Goal: Contribute content: Contribute content

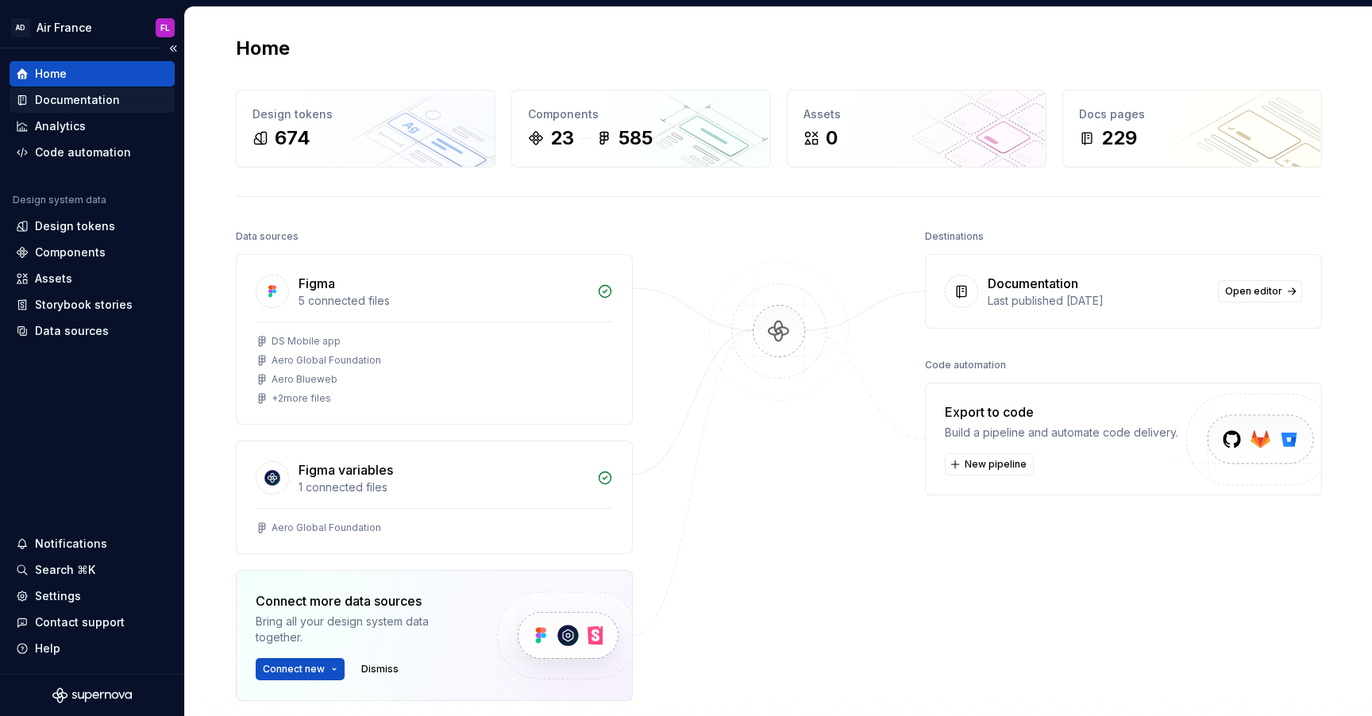
click at [79, 101] on div "Documentation" at bounding box center [77, 100] width 85 height 16
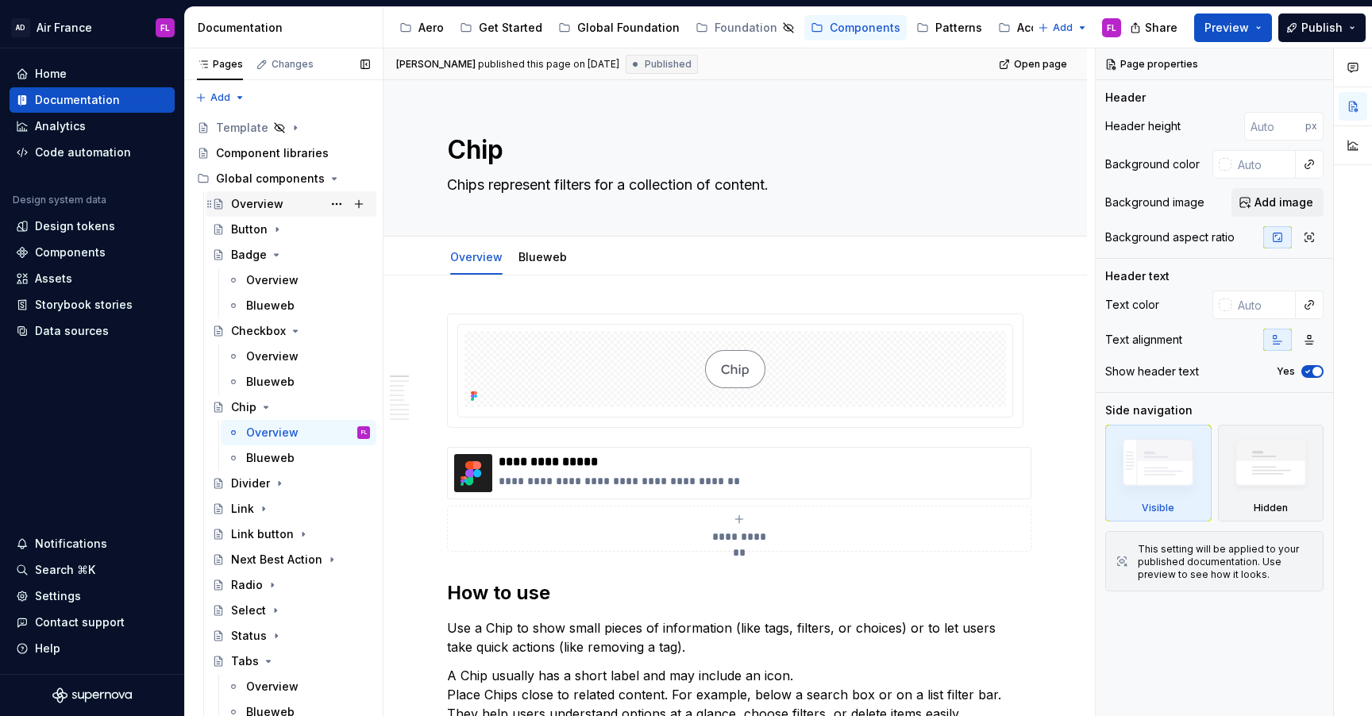
click at [252, 198] on div "Overview" at bounding box center [257, 204] width 52 height 16
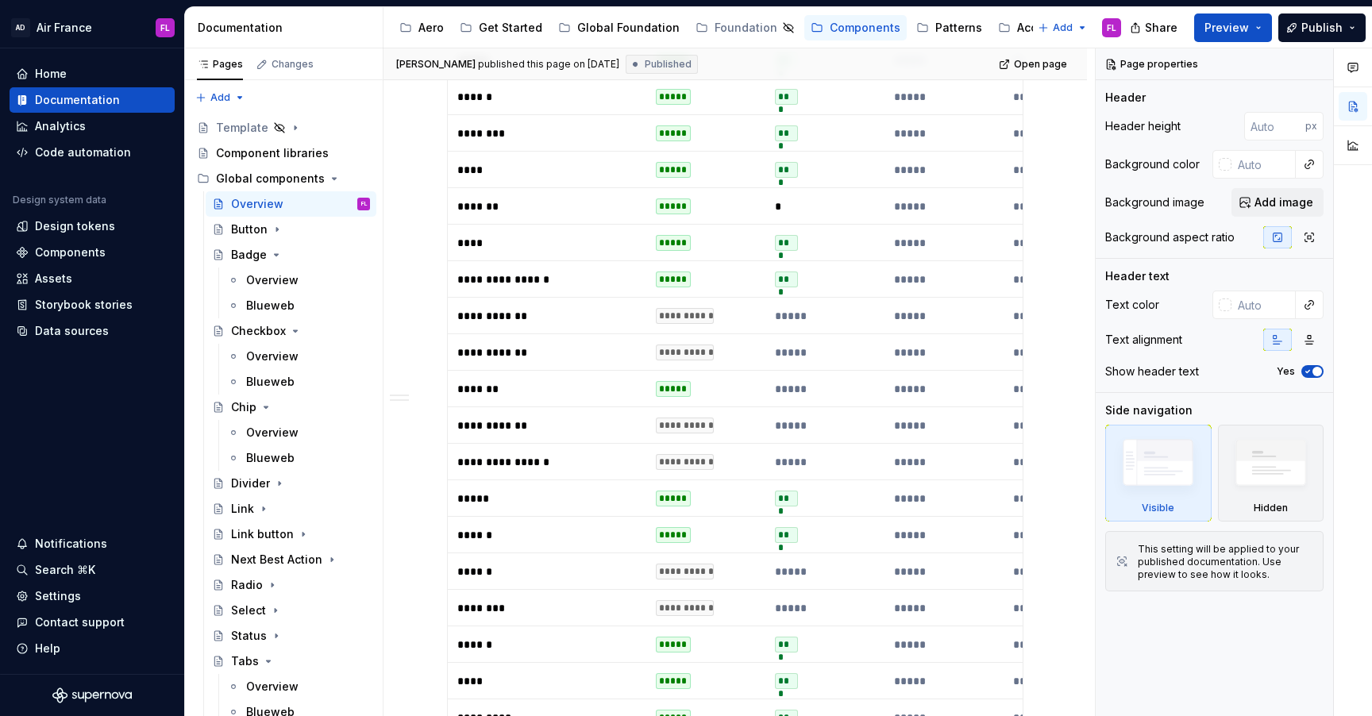
scroll to position [1046, 0]
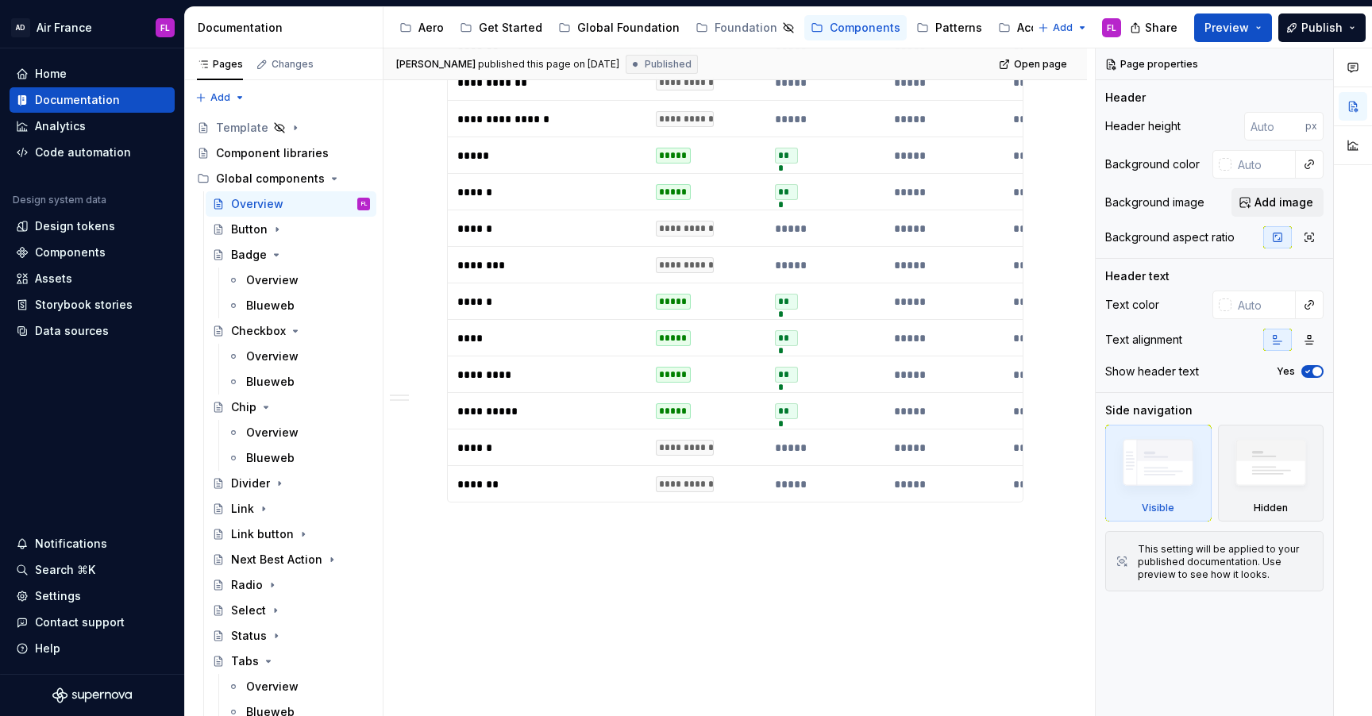
click at [489, 476] on p "*******" at bounding box center [546, 484] width 179 height 16
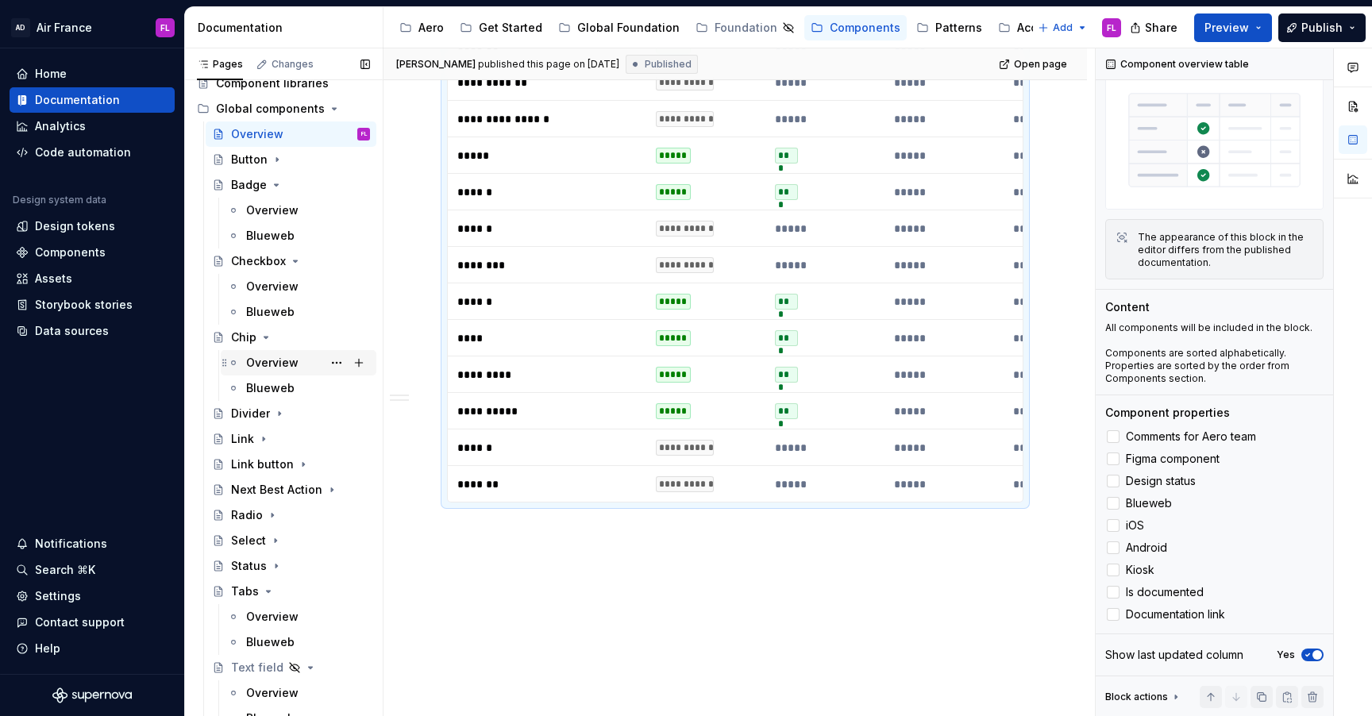
scroll to position [0, 0]
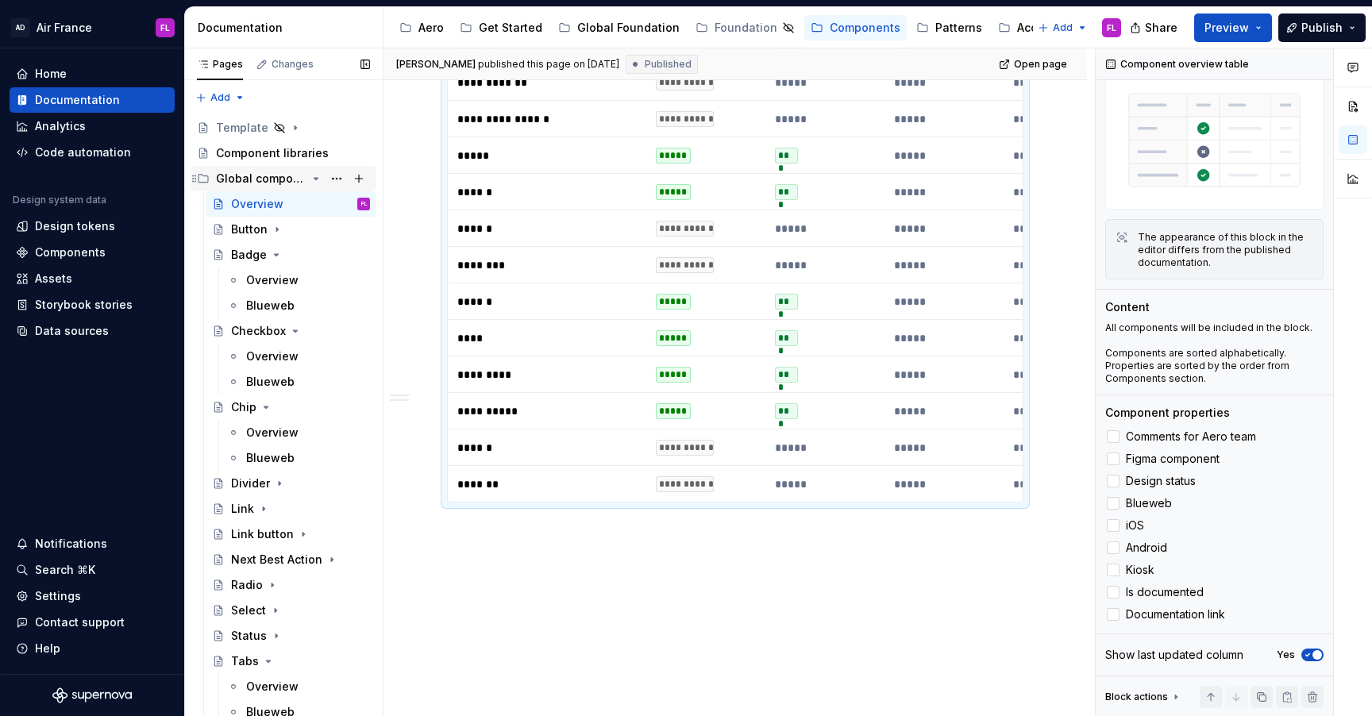
click at [271, 166] on div "Global components" at bounding box center [284, 178] width 186 height 25
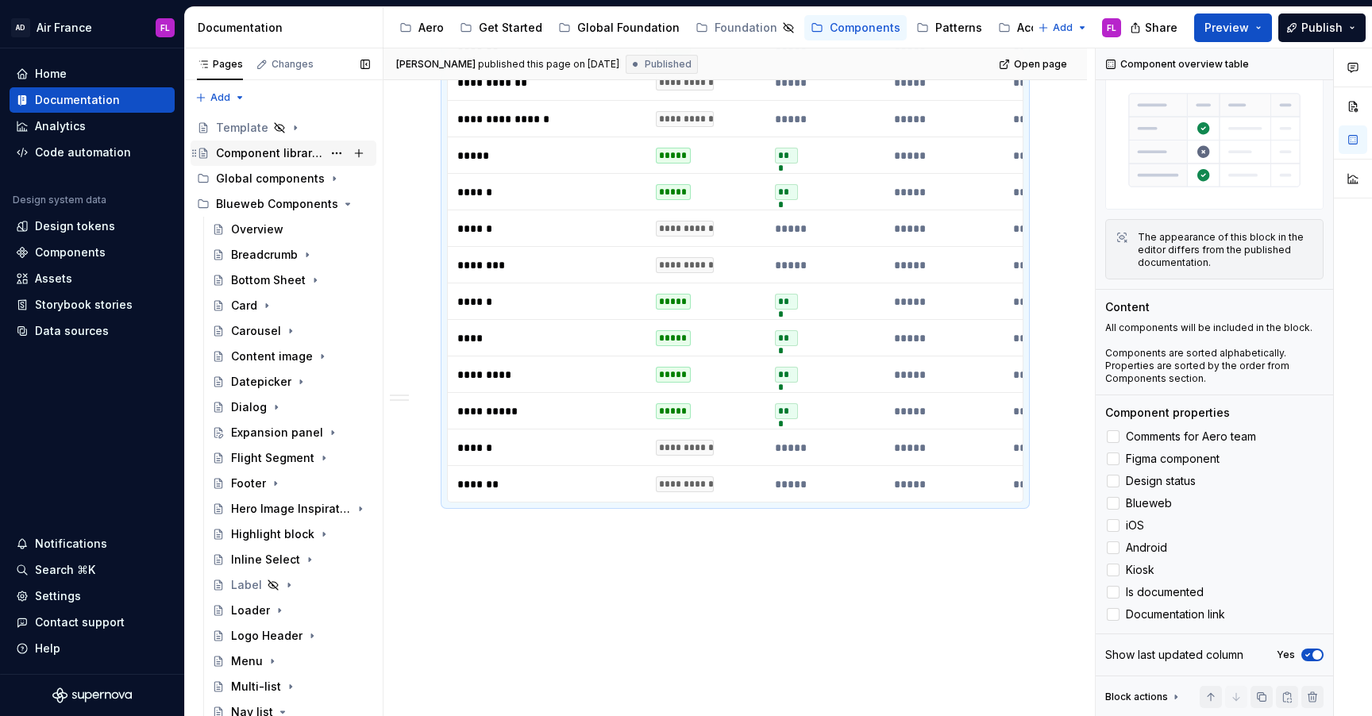
click at [273, 155] on div "Component libraries" at bounding box center [269, 153] width 106 height 16
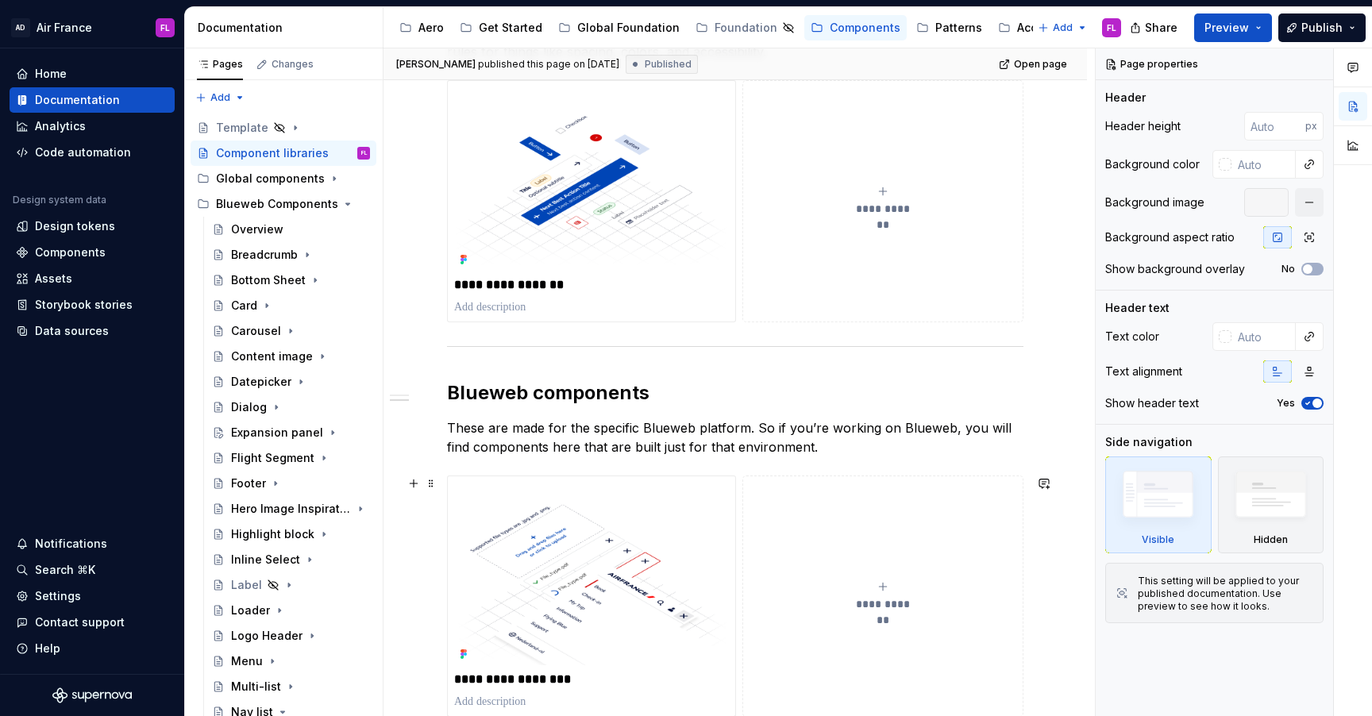
scroll to position [177, 0]
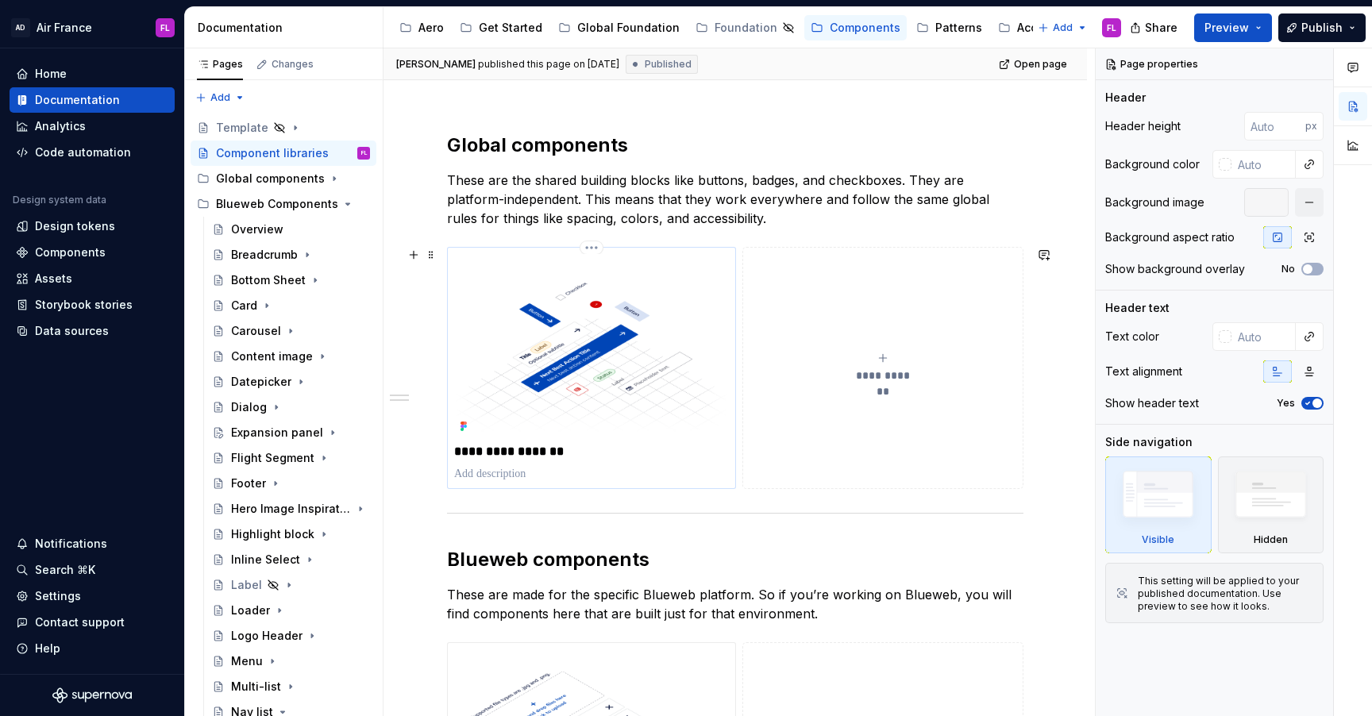
click at [528, 388] on img at bounding box center [591, 345] width 275 height 183
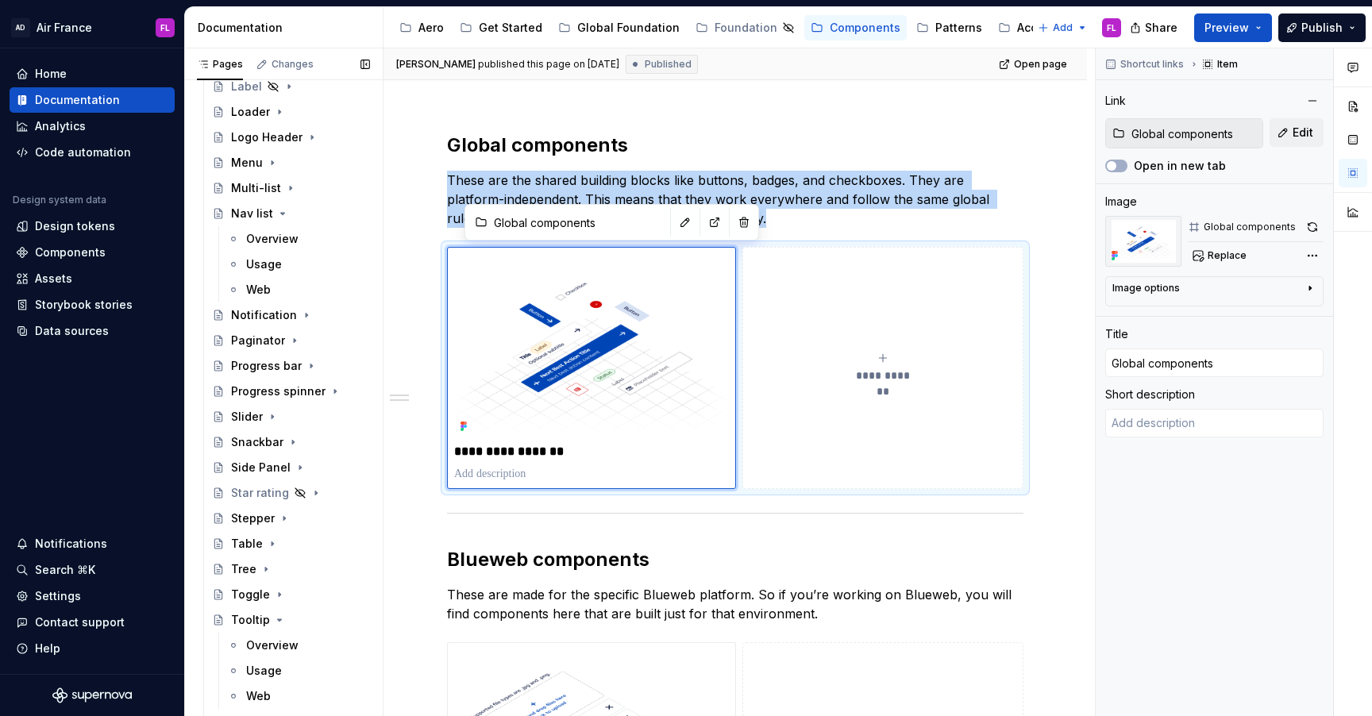
scroll to position [513, 0]
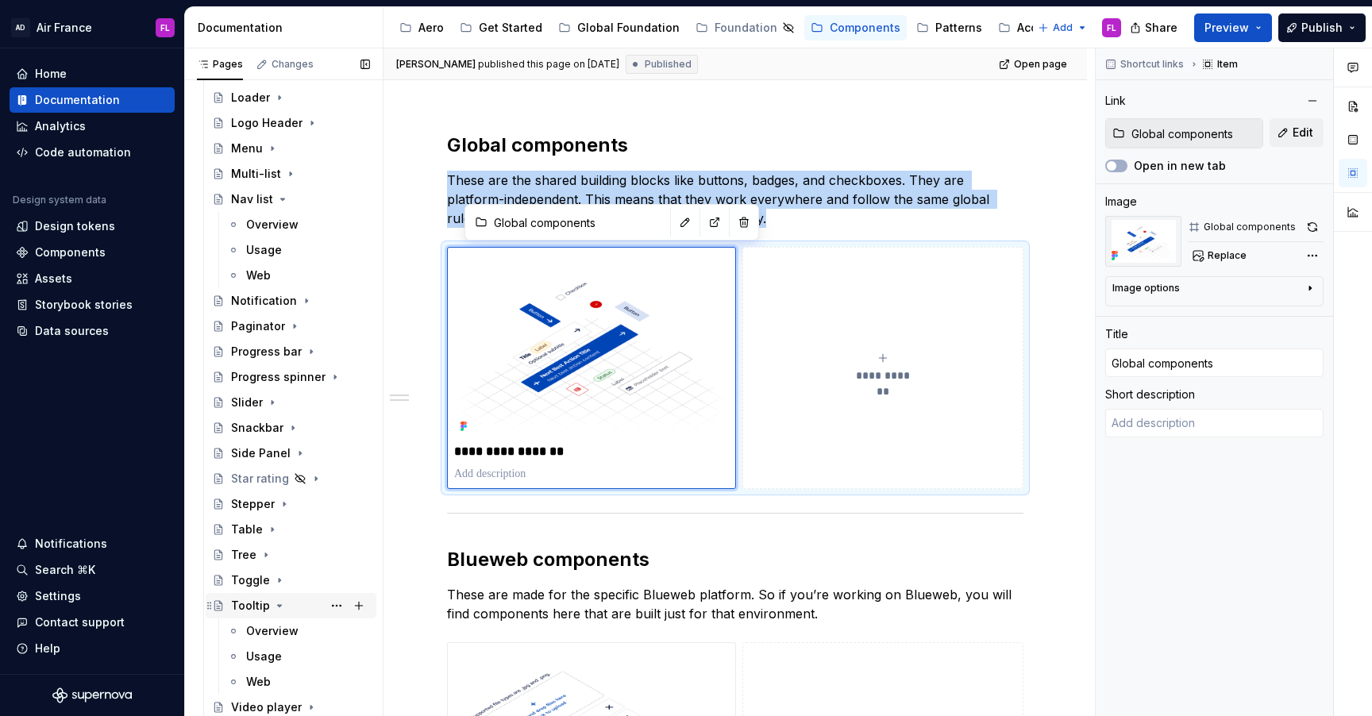
click at [276, 609] on icon "Page tree" at bounding box center [279, 605] width 13 height 13
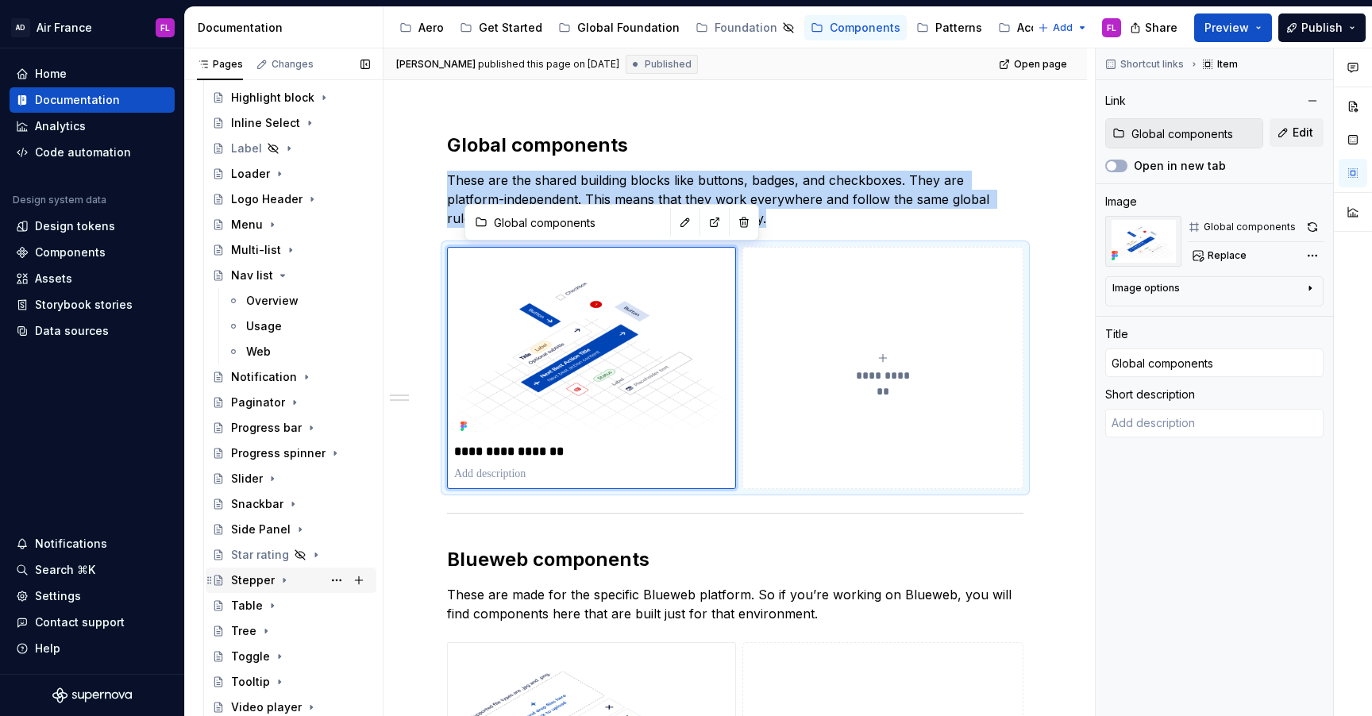
scroll to position [0, 0]
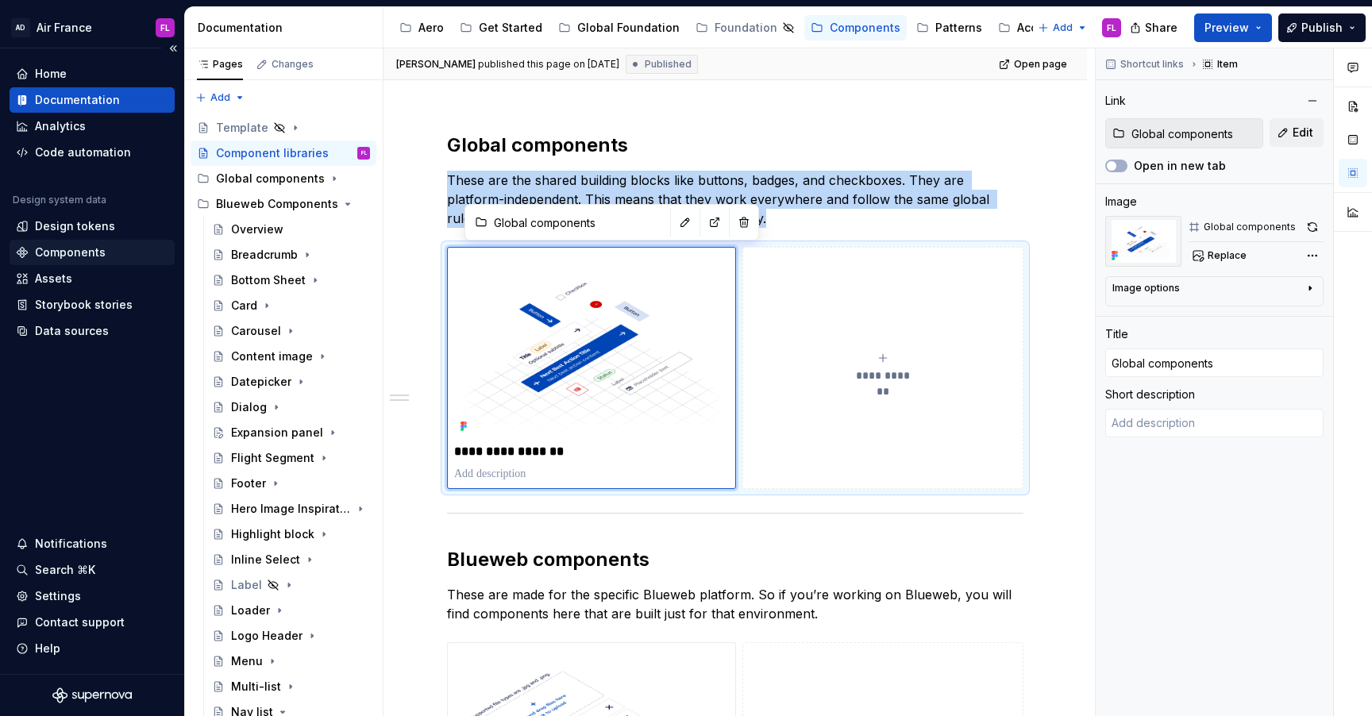
click at [60, 252] on div "Components" at bounding box center [70, 253] width 71 height 16
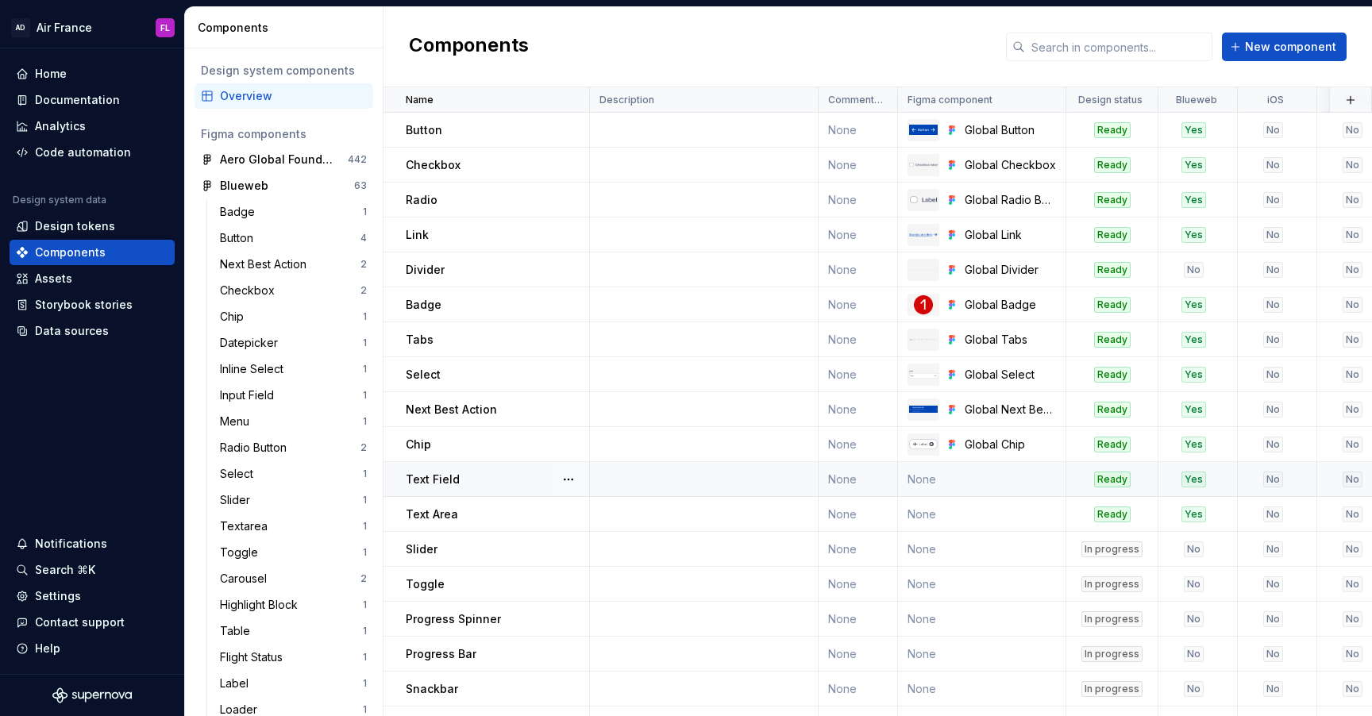
click at [1020, 491] on td "None" at bounding box center [982, 479] width 168 height 35
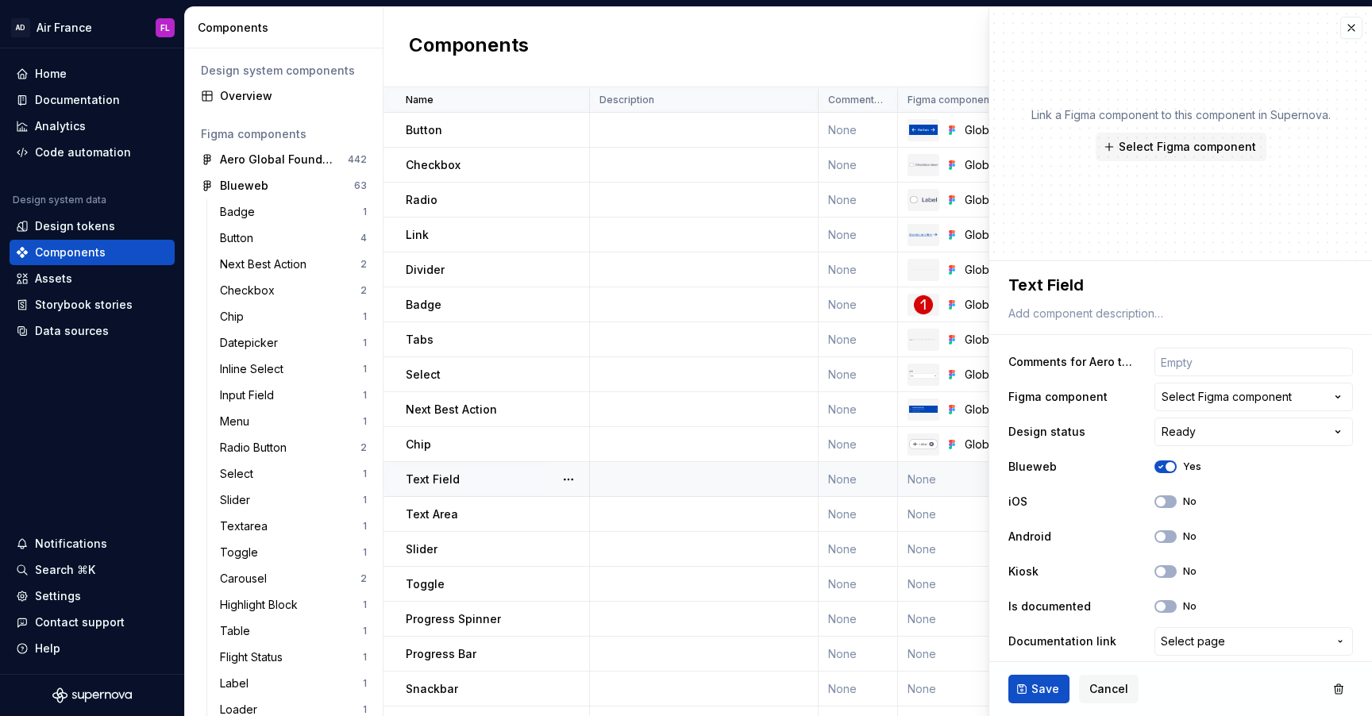
type textarea "*"
click at [1246, 399] on div "Select Figma component" at bounding box center [1227, 397] width 130 height 16
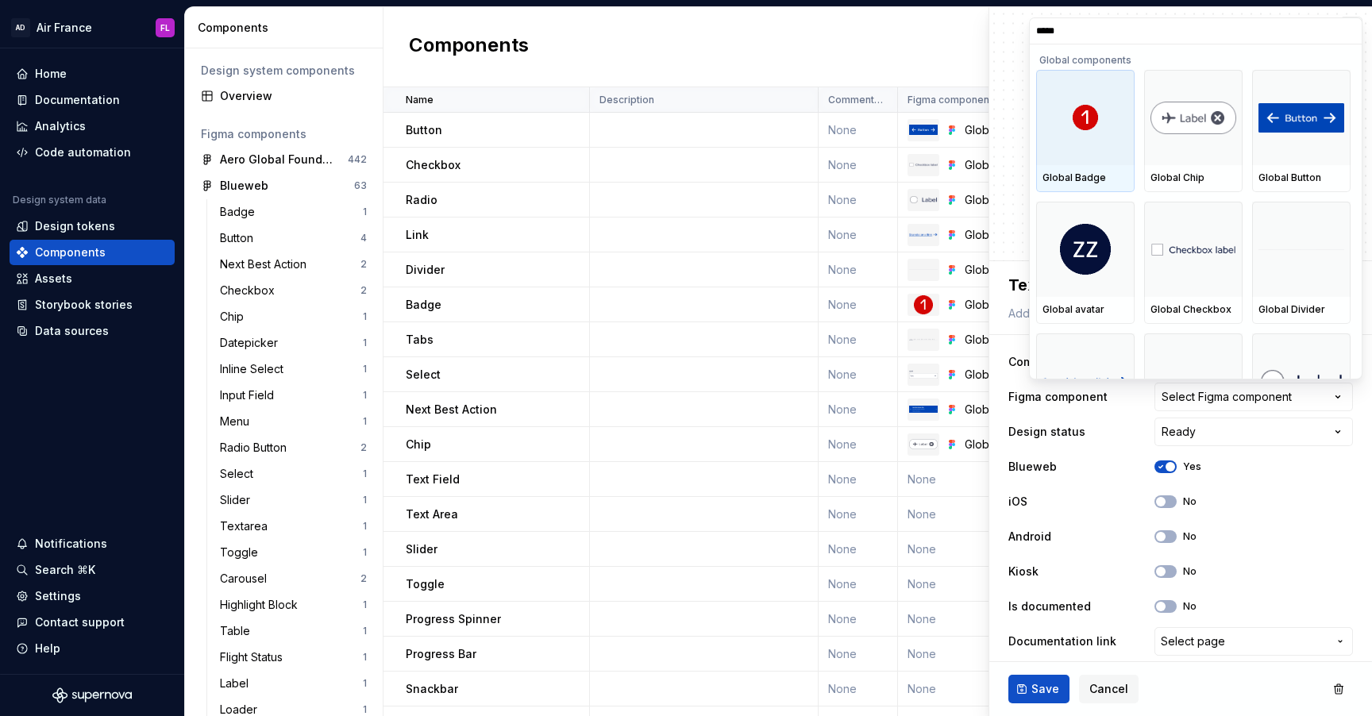
type input "******"
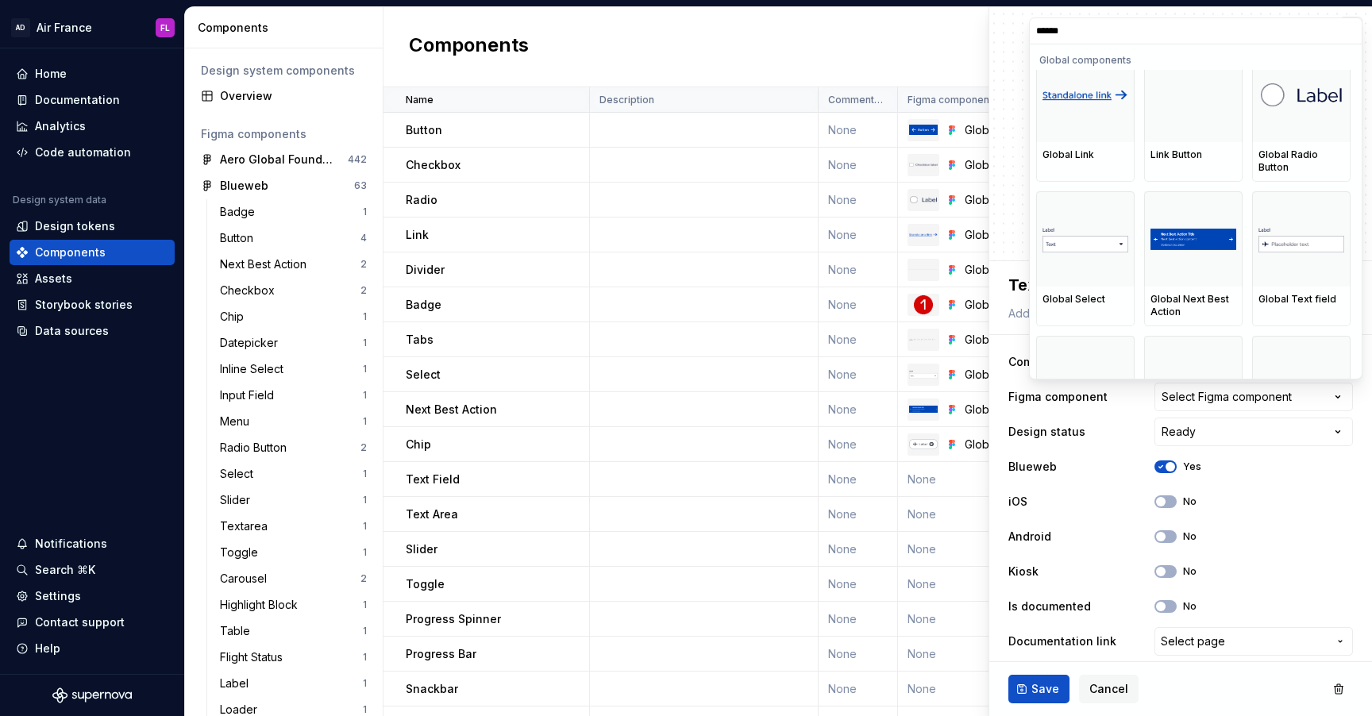
scroll to position [295, 0]
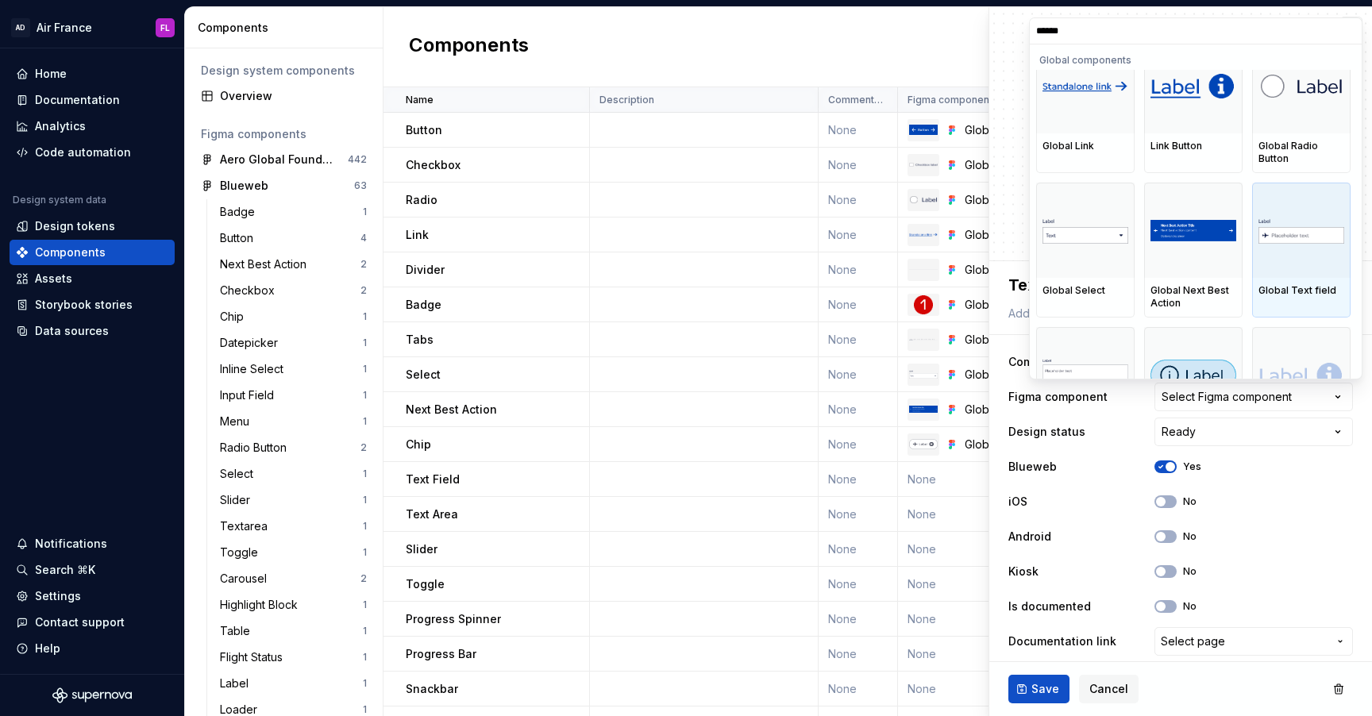
click at [1290, 232] on img at bounding box center [1301, 231] width 86 height 26
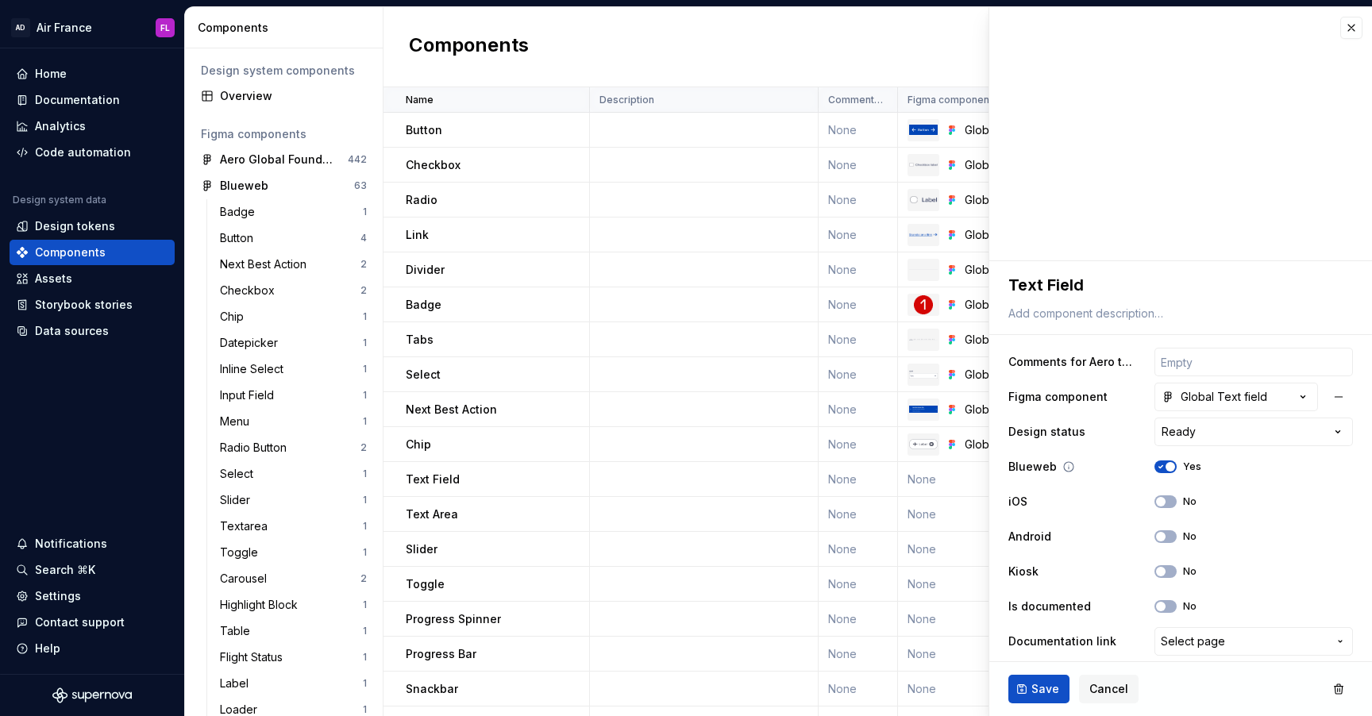
scroll to position [7, 0]
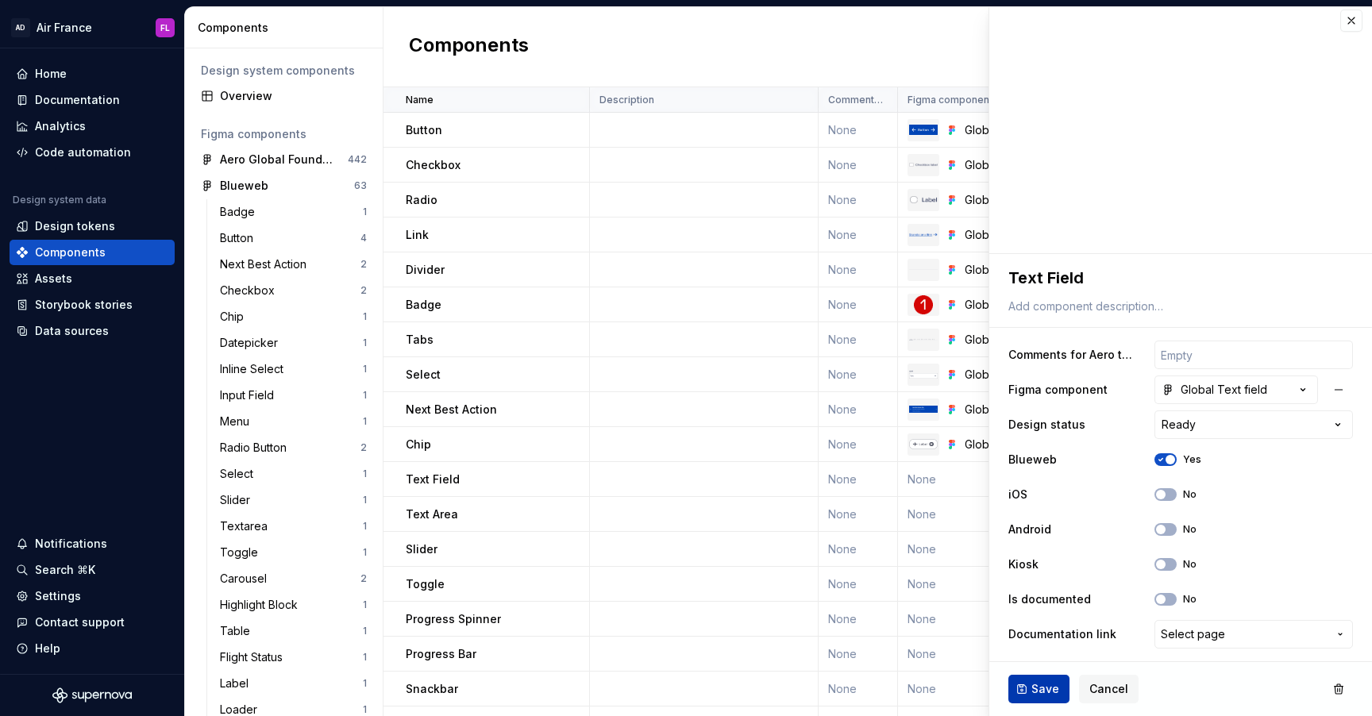
click at [1032, 689] on span "Save" at bounding box center [1045, 689] width 28 height 16
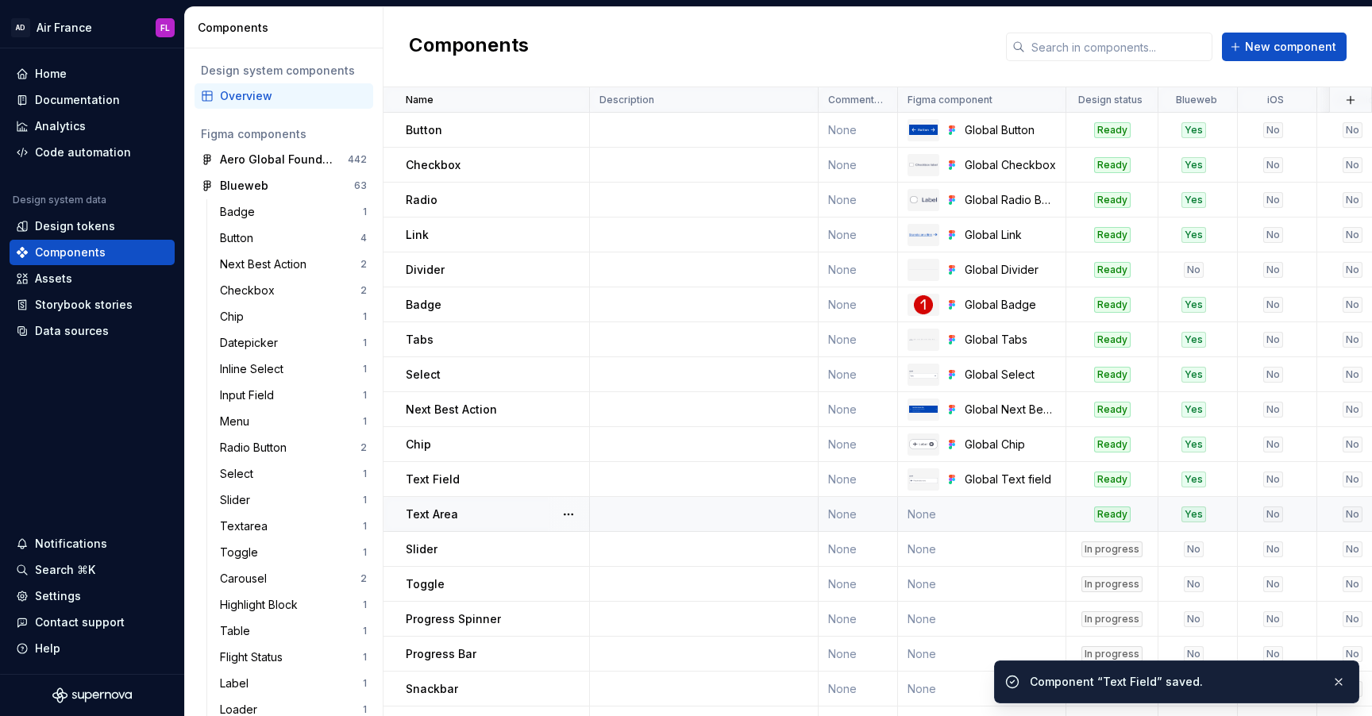
click at [993, 516] on td "None" at bounding box center [982, 514] width 168 height 35
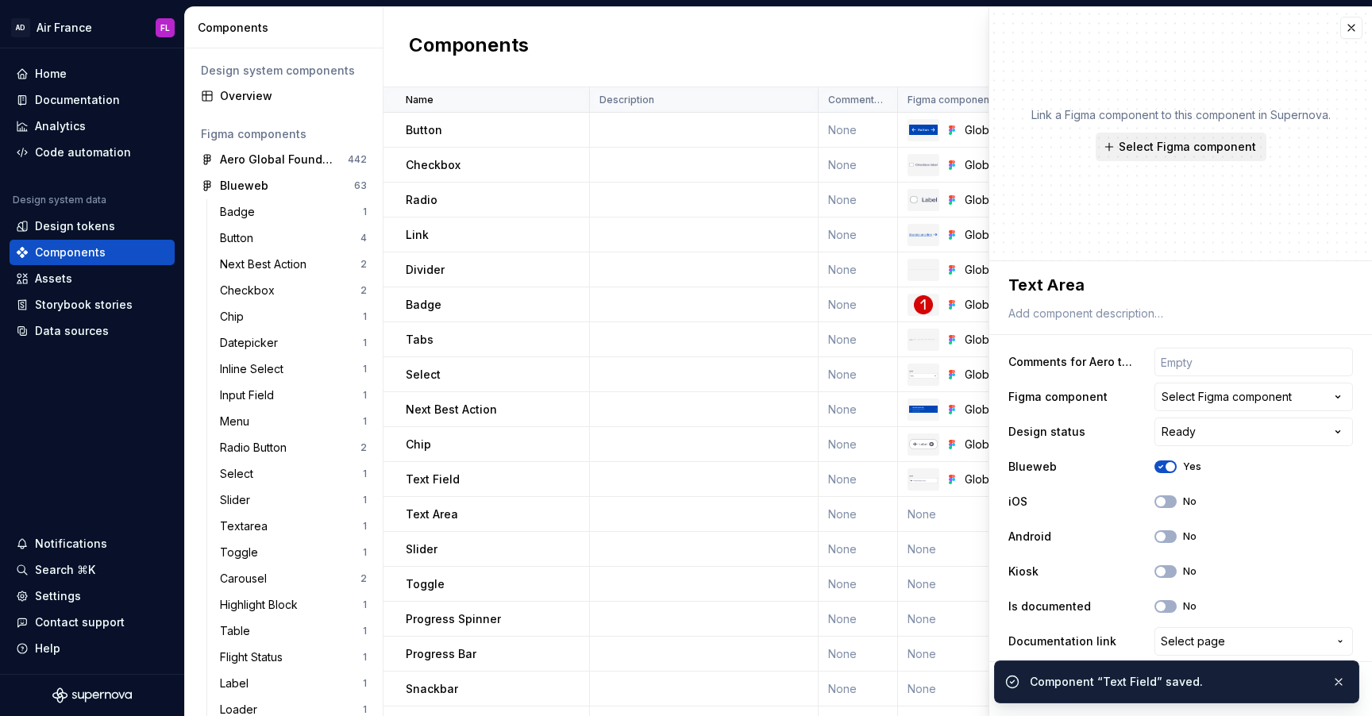
click at [1184, 143] on span "Select Figma component" at bounding box center [1187, 147] width 137 height 16
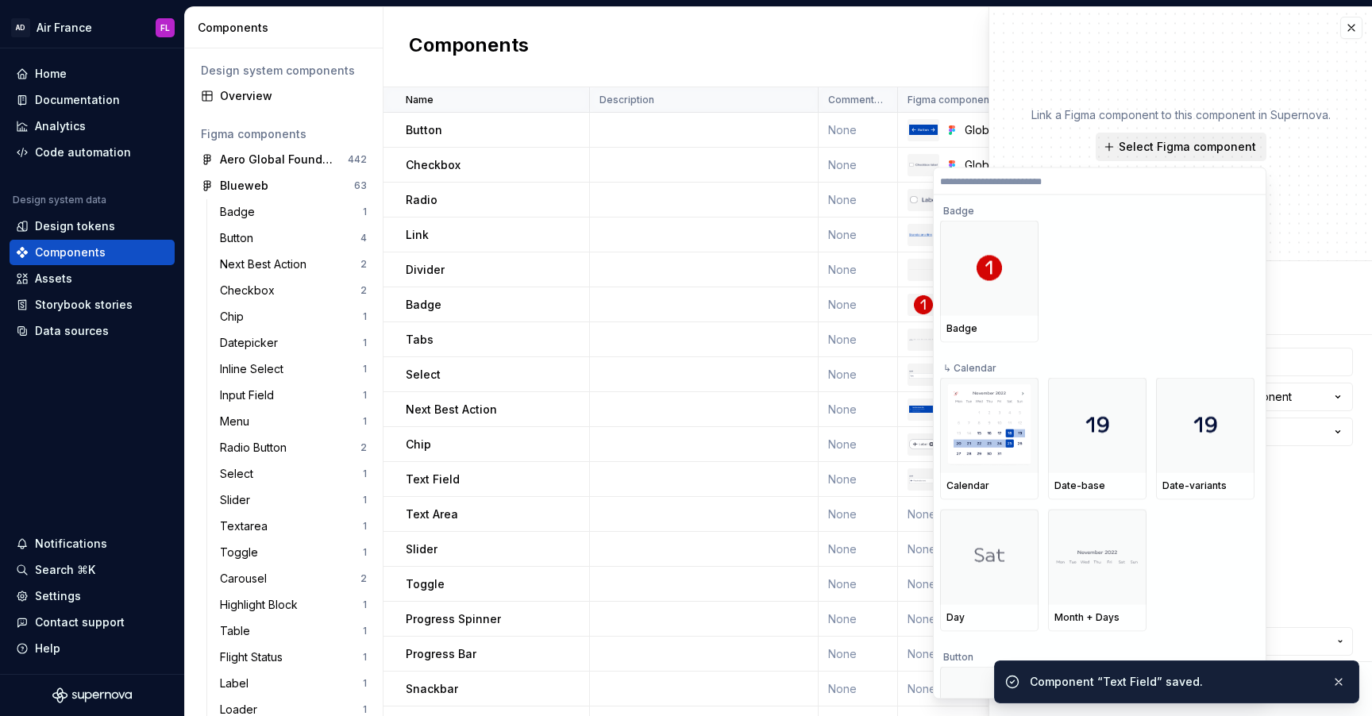
type textarea "*"
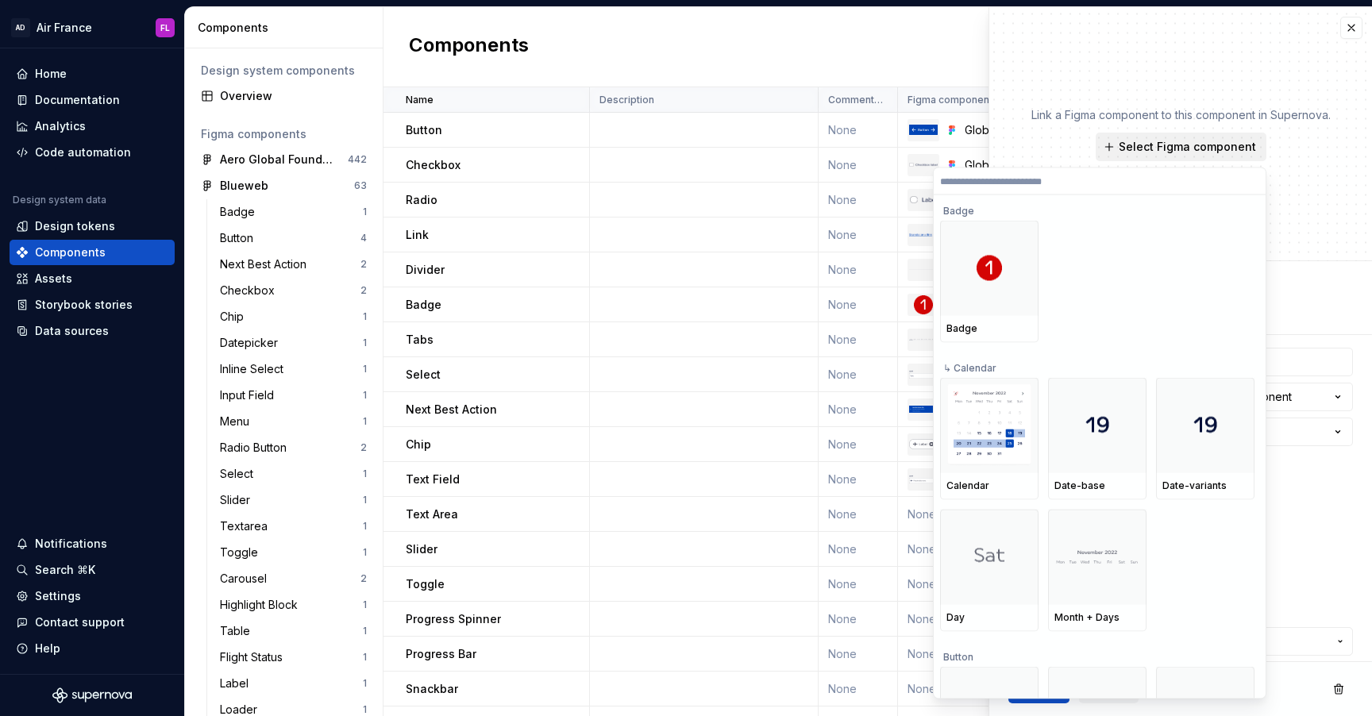
type input "*"
type textarea "*"
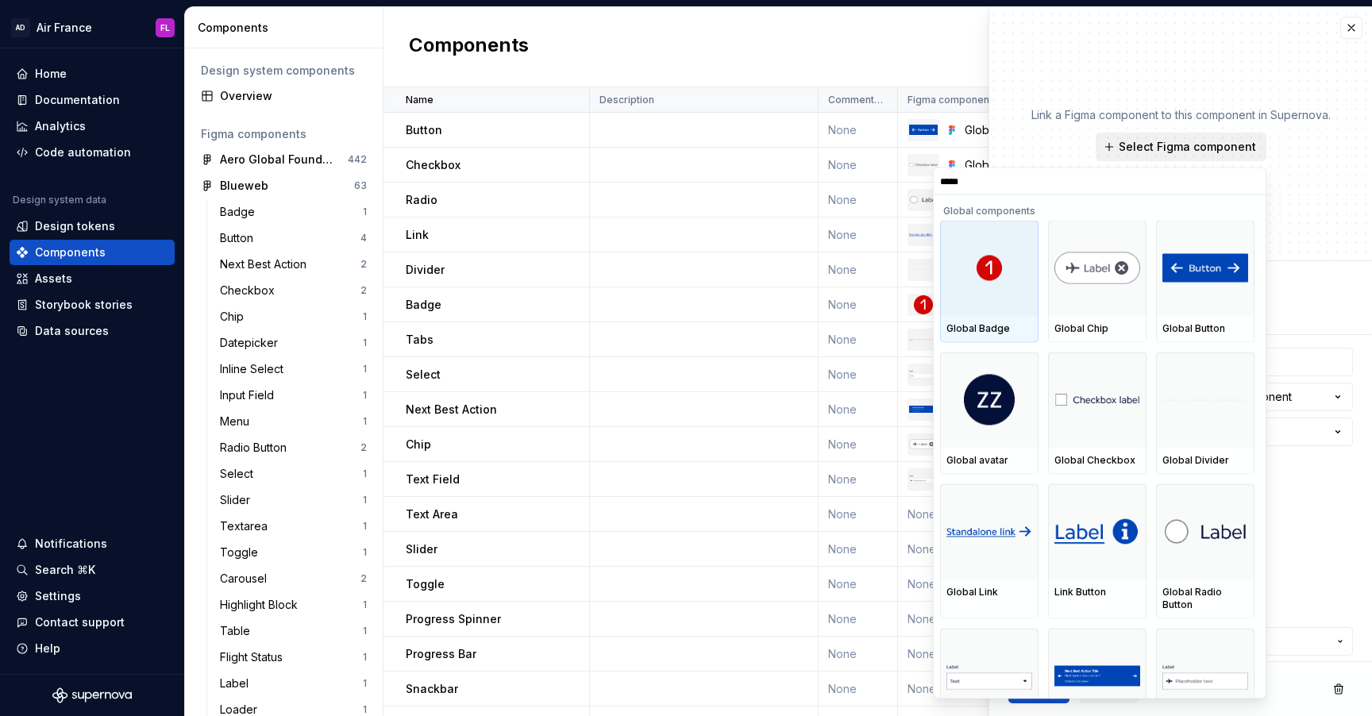
type input "******"
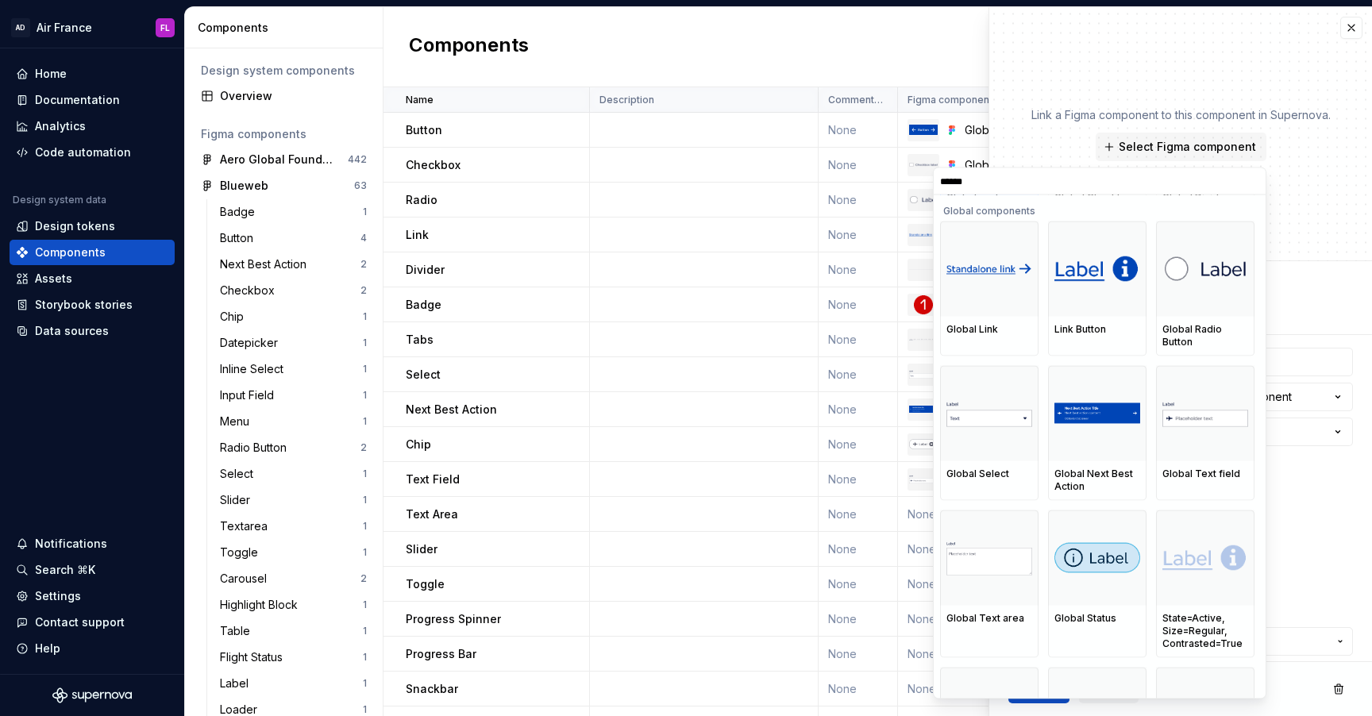
scroll to position [287, 0]
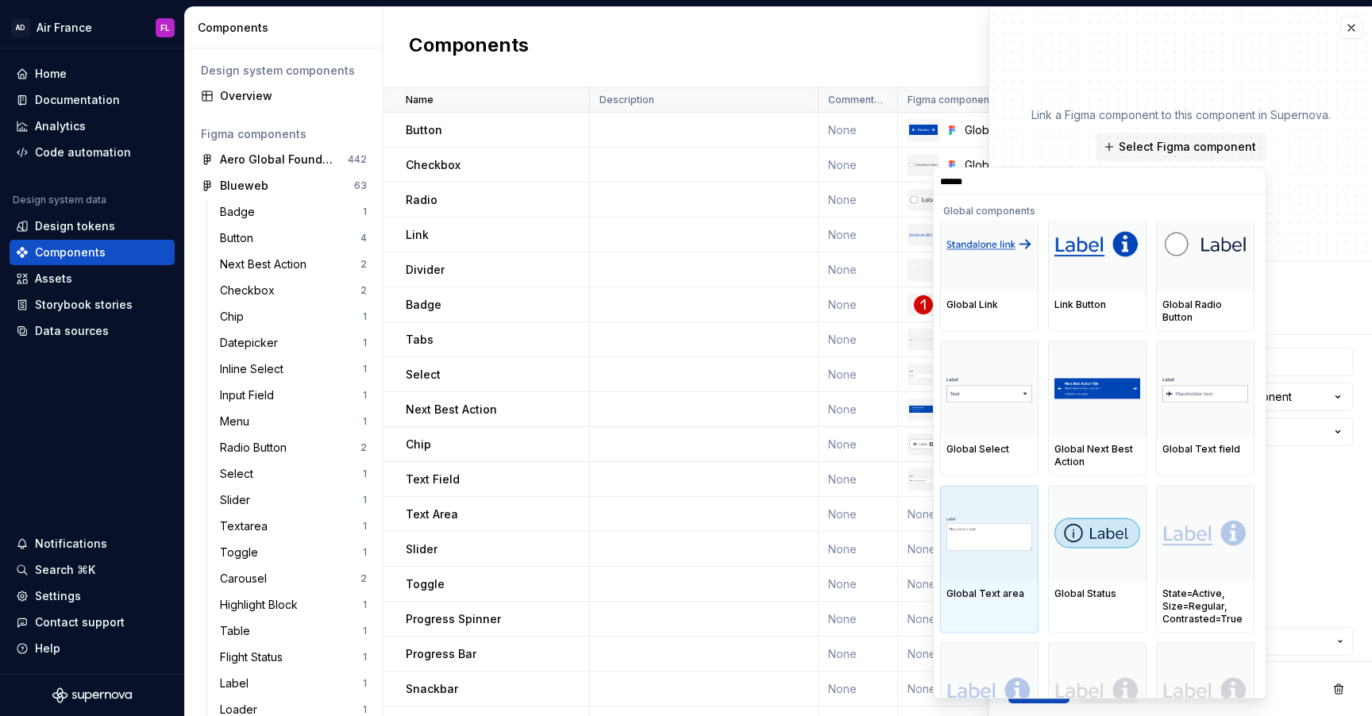
click at [975, 527] on img at bounding box center [989, 533] width 86 height 34
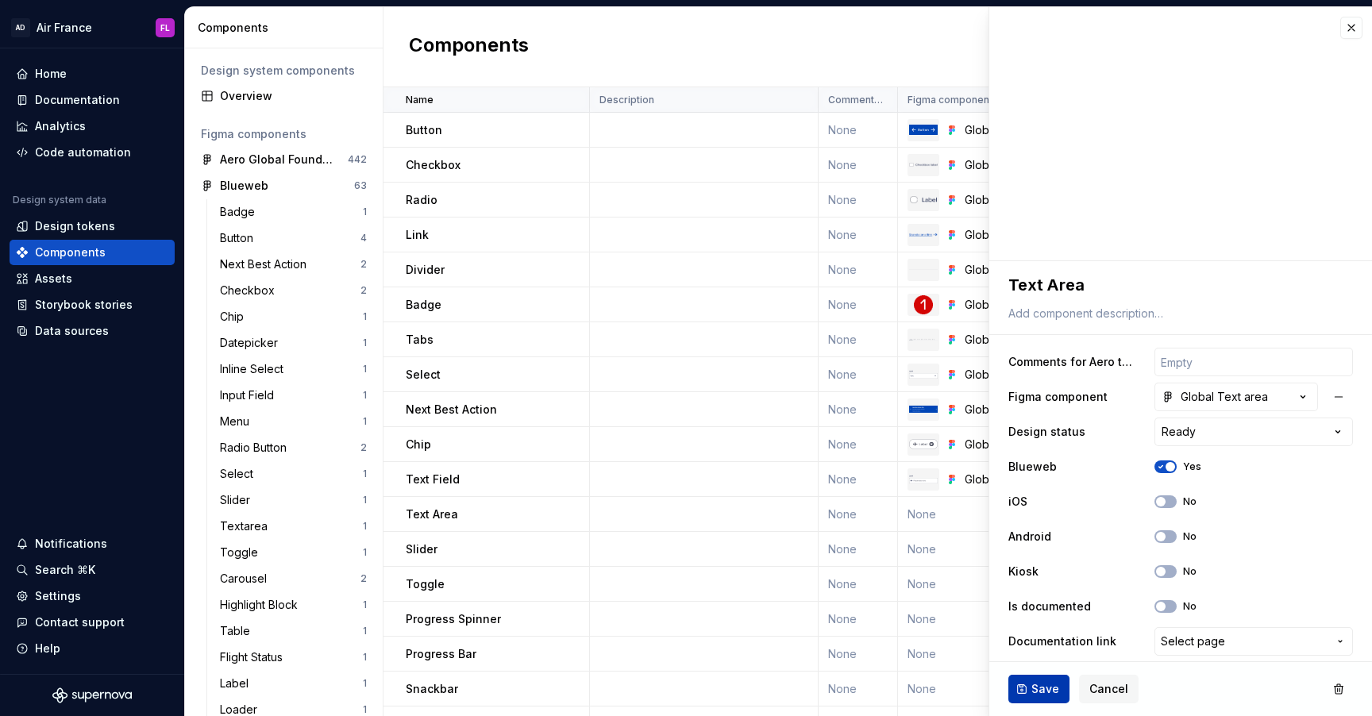
click at [1035, 694] on span "Save" at bounding box center [1045, 689] width 28 height 16
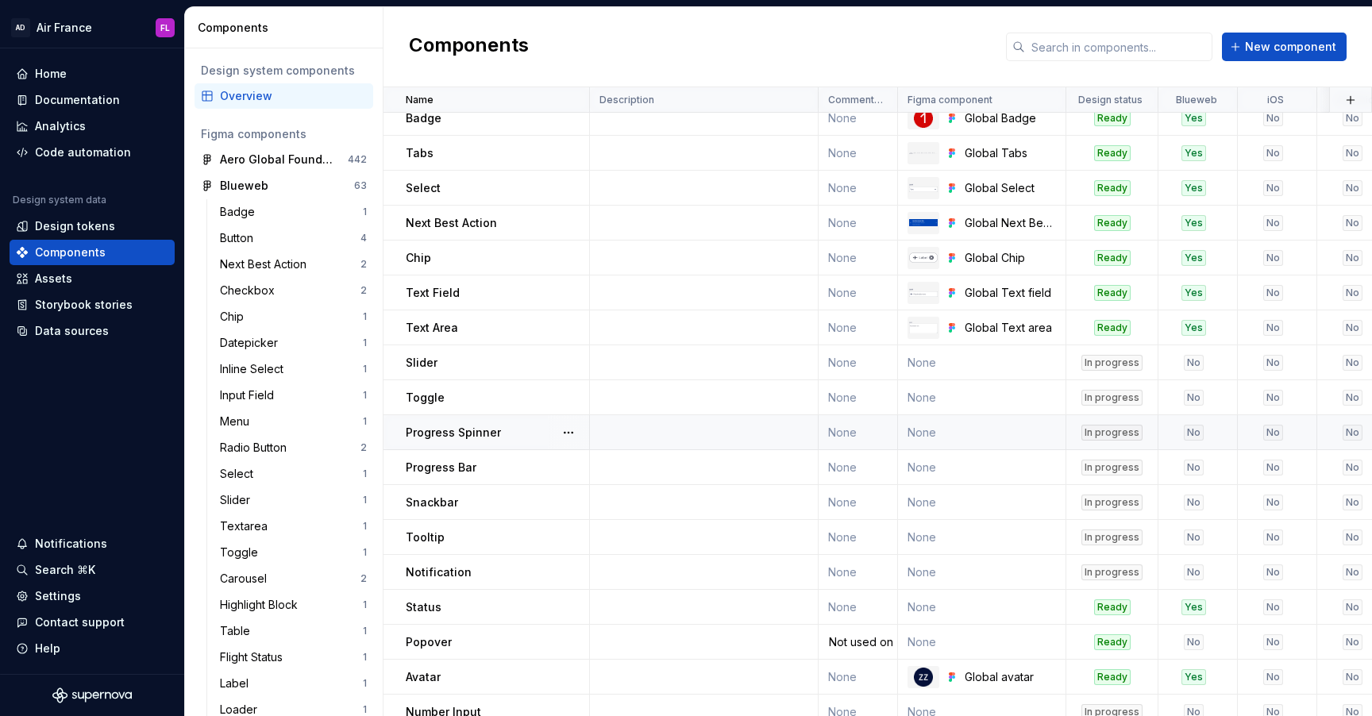
scroll to position [188, 0]
click at [564, 539] on button "button" at bounding box center [568, 536] width 22 height 22
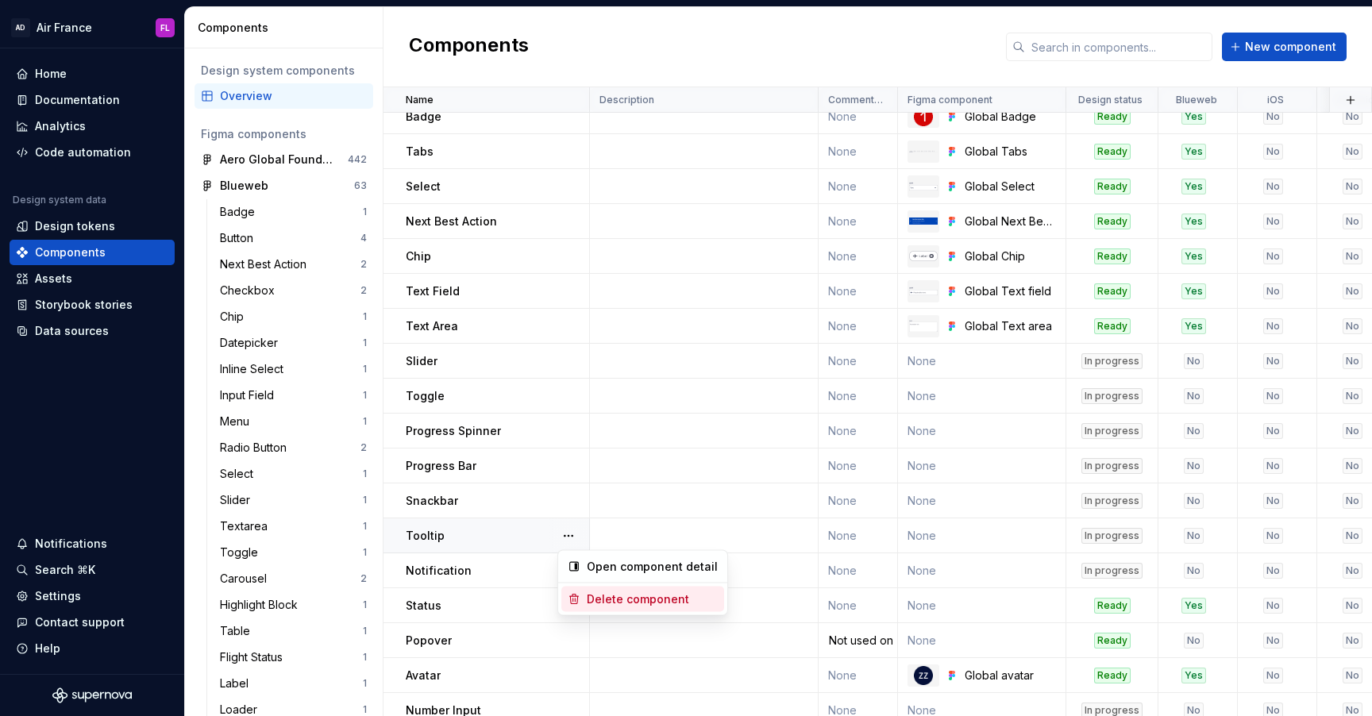
click at [565, 599] on div "Delete component" at bounding box center [642, 599] width 163 height 25
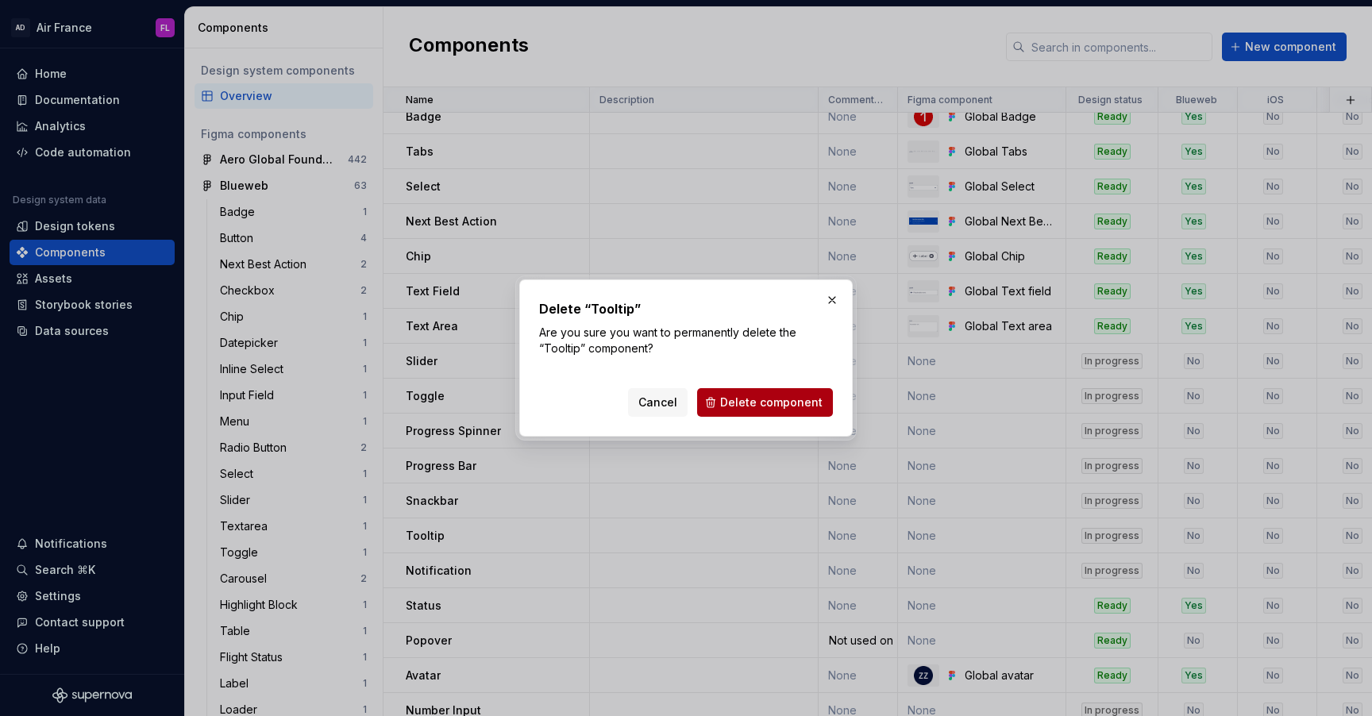
click at [751, 400] on span "Delete component" at bounding box center [771, 403] width 102 height 16
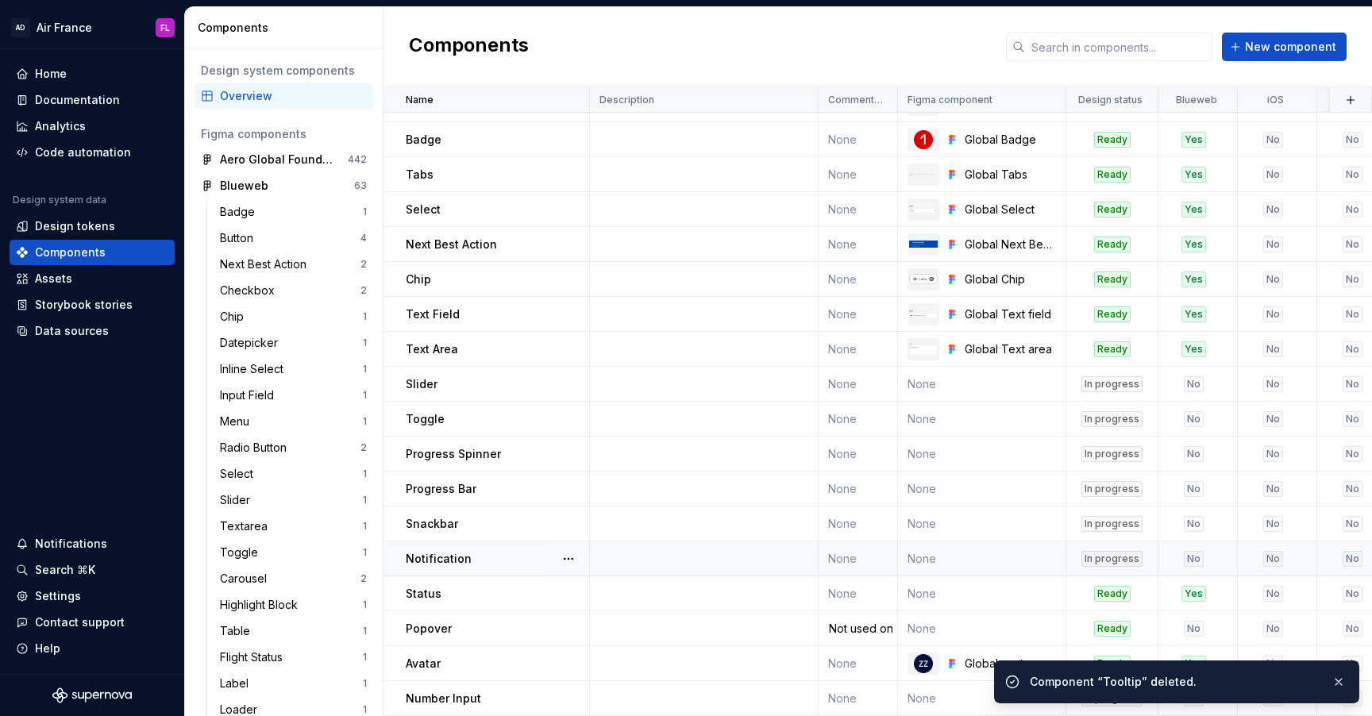
scroll to position [0, 0]
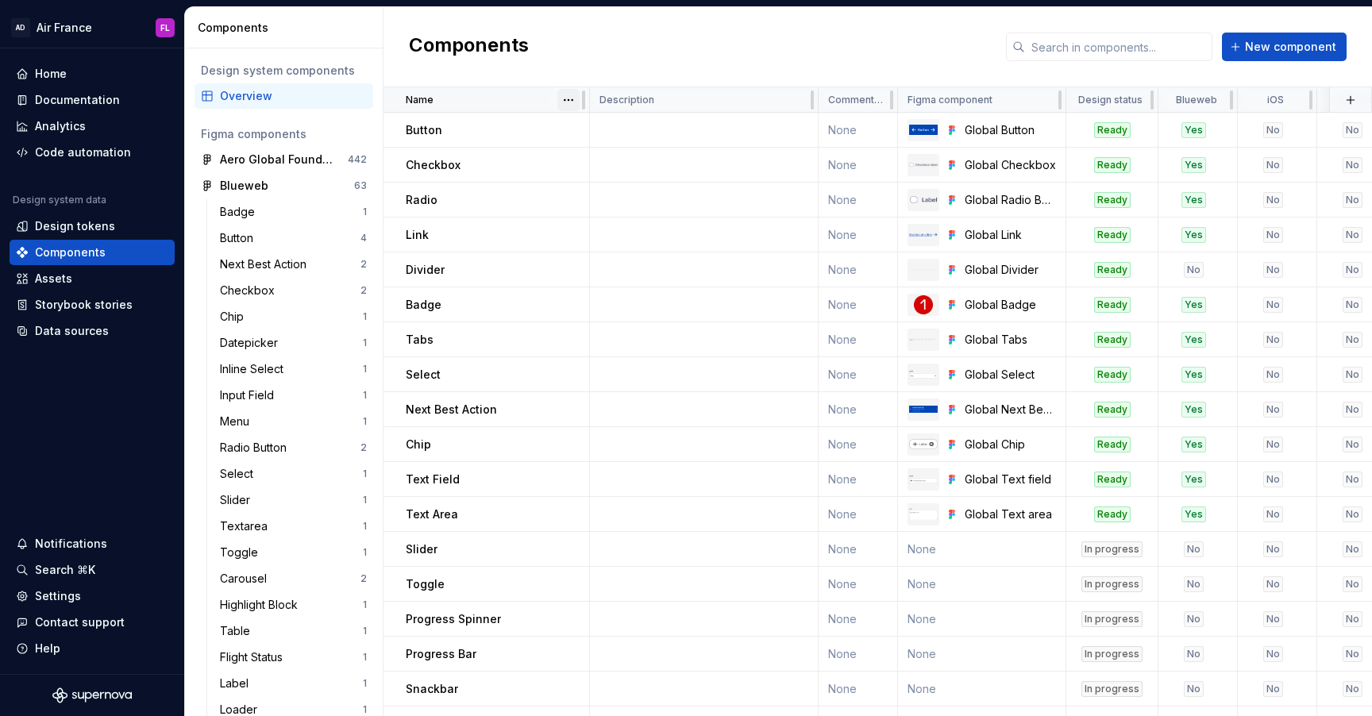
click at [561, 103] on html "AD Air France [GEOGRAPHIC_DATA] Home Documentation Analytics Code automation De…" at bounding box center [686, 358] width 1372 height 716
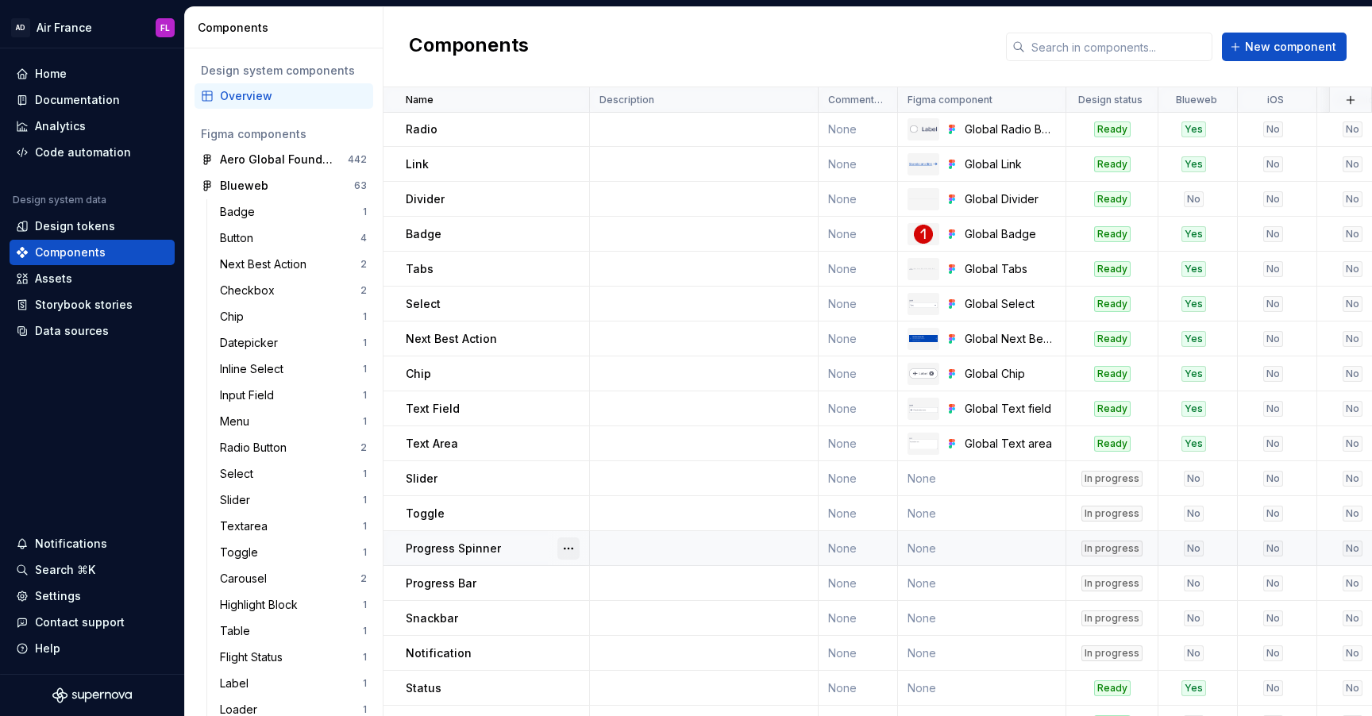
scroll to position [165, 0]
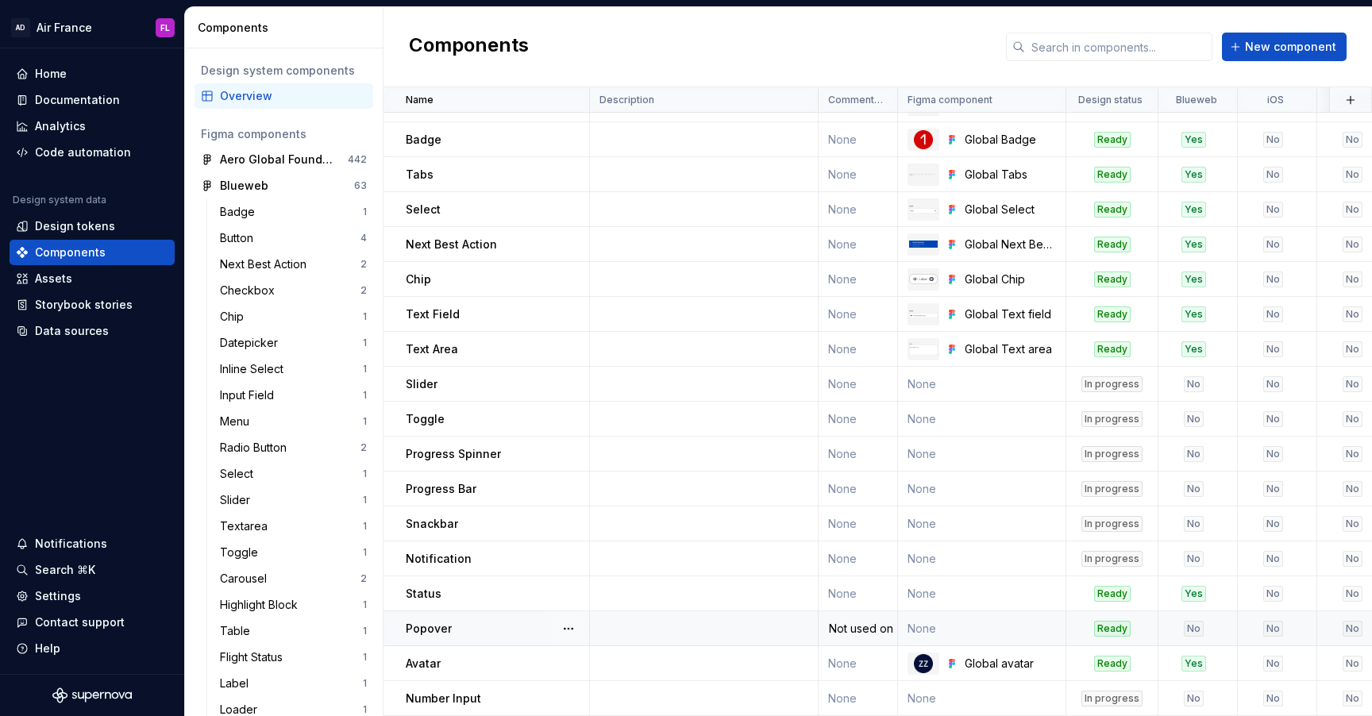
click at [872, 631] on div "Not used on mobile or Kiosk, discussion about removing it from Global" at bounding box center [857, 629] width 77 height 16
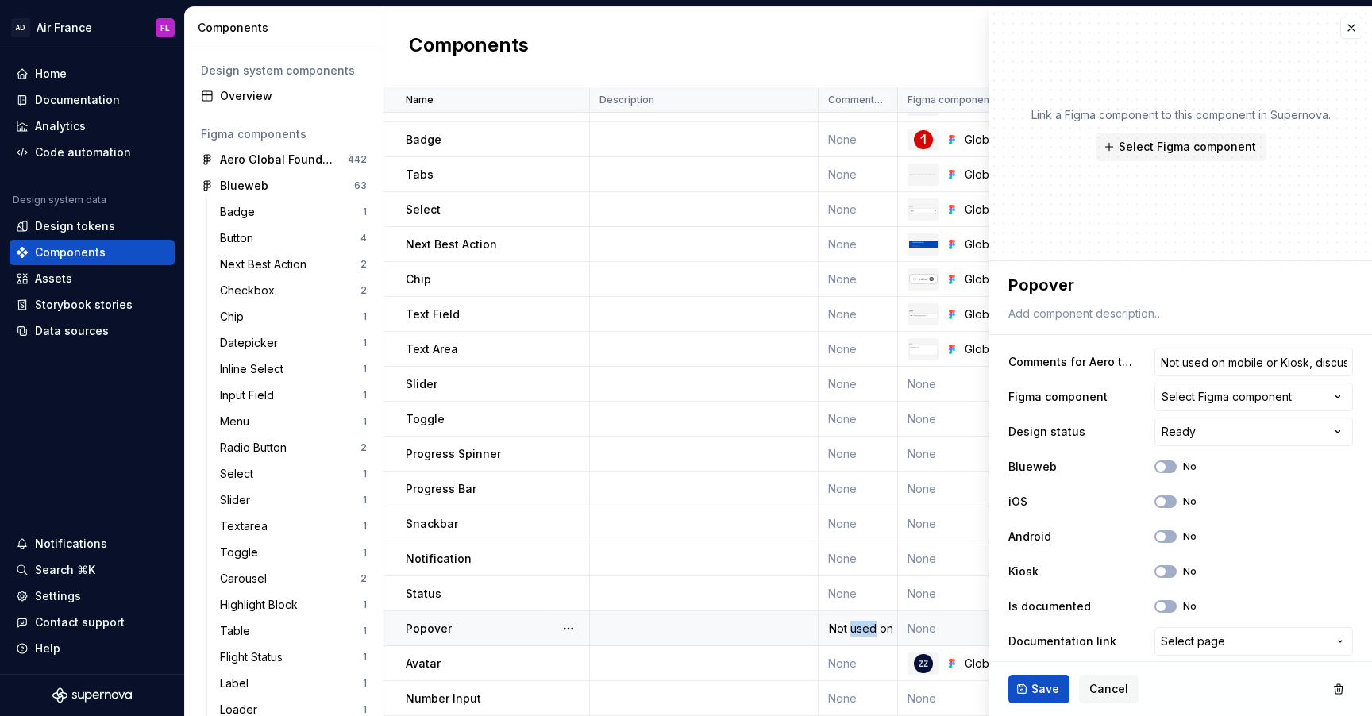
click at [872, 631] on div "Not used on mobile or Kiosk, discussion about removing it from Global" at bounding box center [857, 629] width 77 height 16
drag, startPoint x: 1255, startPoint y: 359, endPoint x: 1364, endPoint y: 362, distance: 108.8
click at [1366, 362] on div "**********" at bounding box center [1180, 464] width 383 height 407
click at [1289, 354] on input "Not used on mobile or Kiosk, discussion about removing it from Global" at bounding box center [1253, 362] width 198 height 29
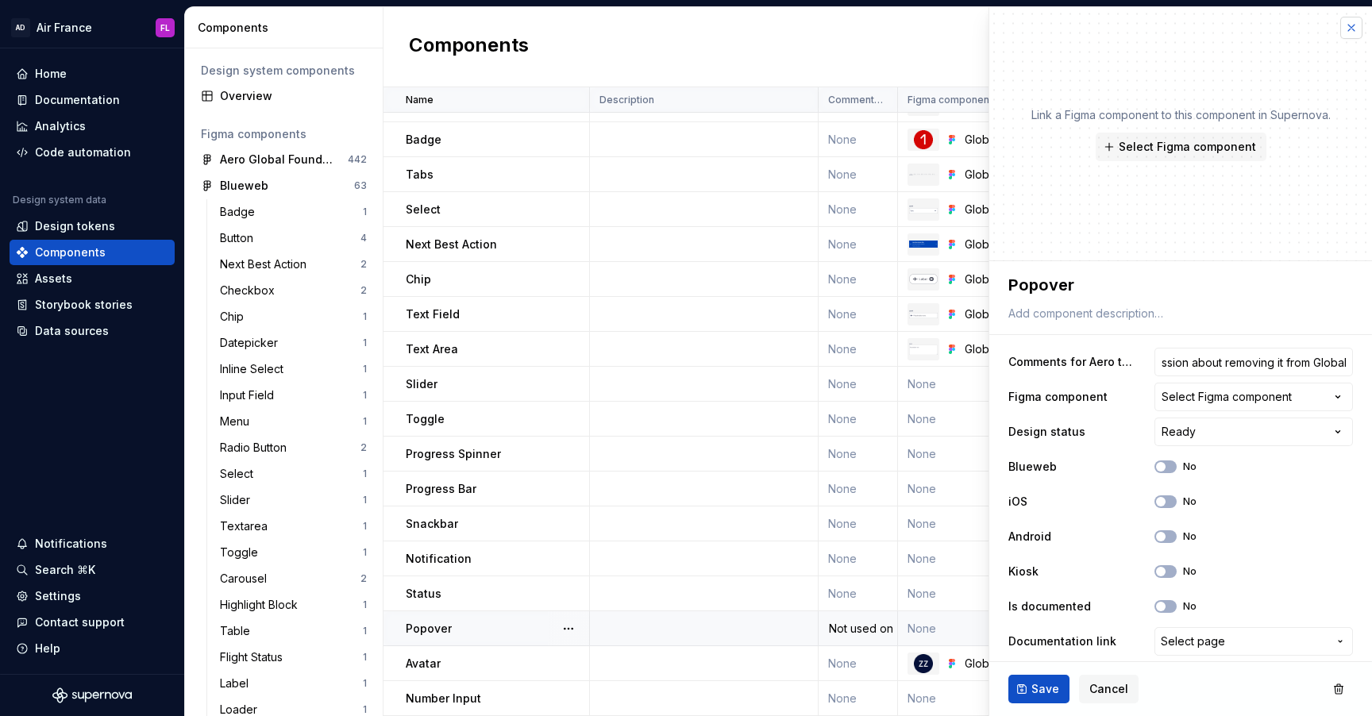
scroll to position [0, 0]
click at [1359, 24] on button "button" at bounding box center [1351, 28] width 22 height 22
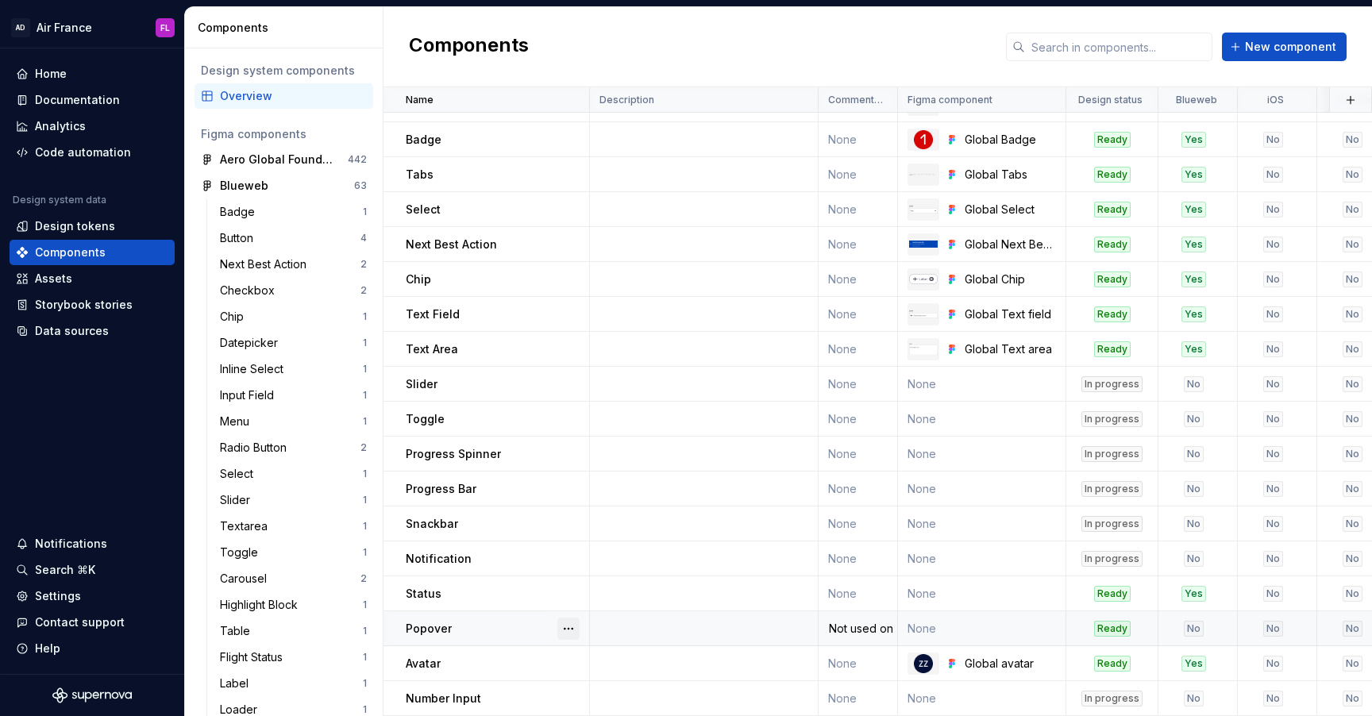
click at [571, 626] on button "button" at bounding box center [568, 629] width 22 height 22
click at [534, 630] on html "AD Air France [GEOGRAPHIC_DATA] Home Documentation Analytics Code automation De…" at bounding box center [686, 358] width 1372 height 716
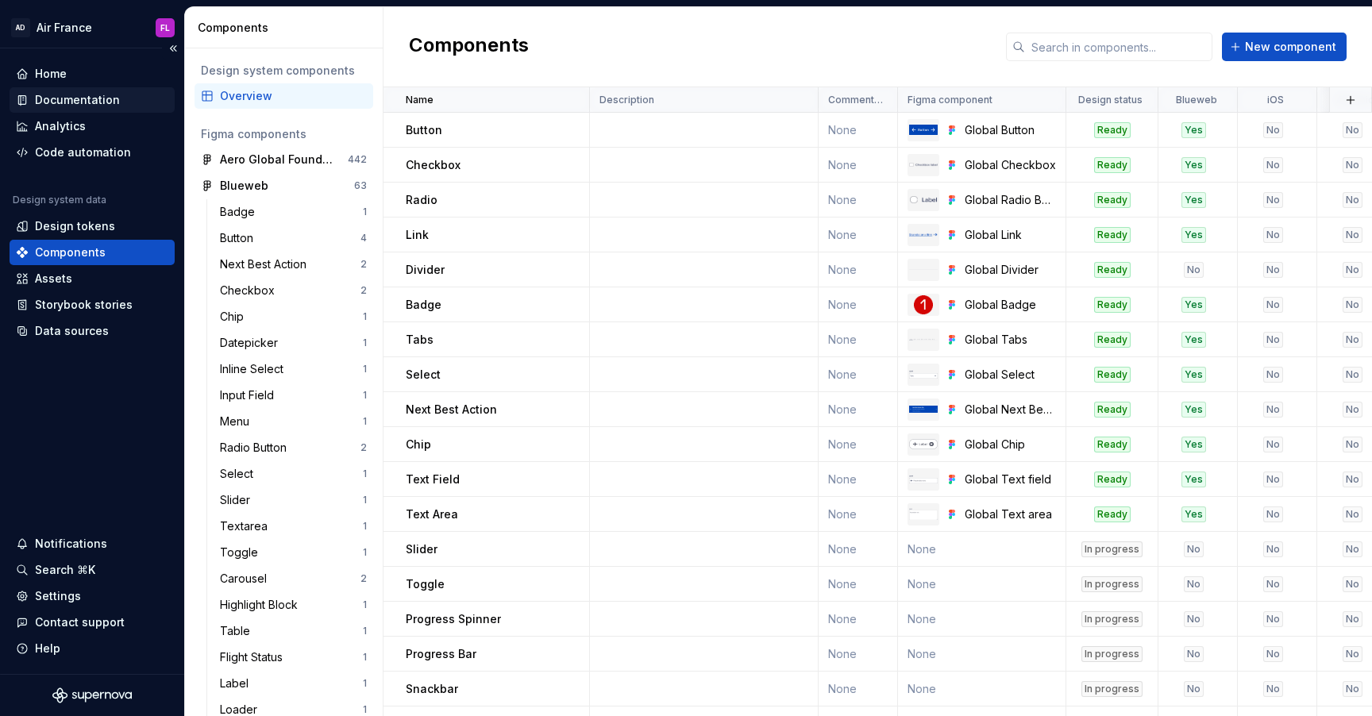
click at [60, 106] on div "Documentation" at bounding box center [77, 100] width 85 height 16
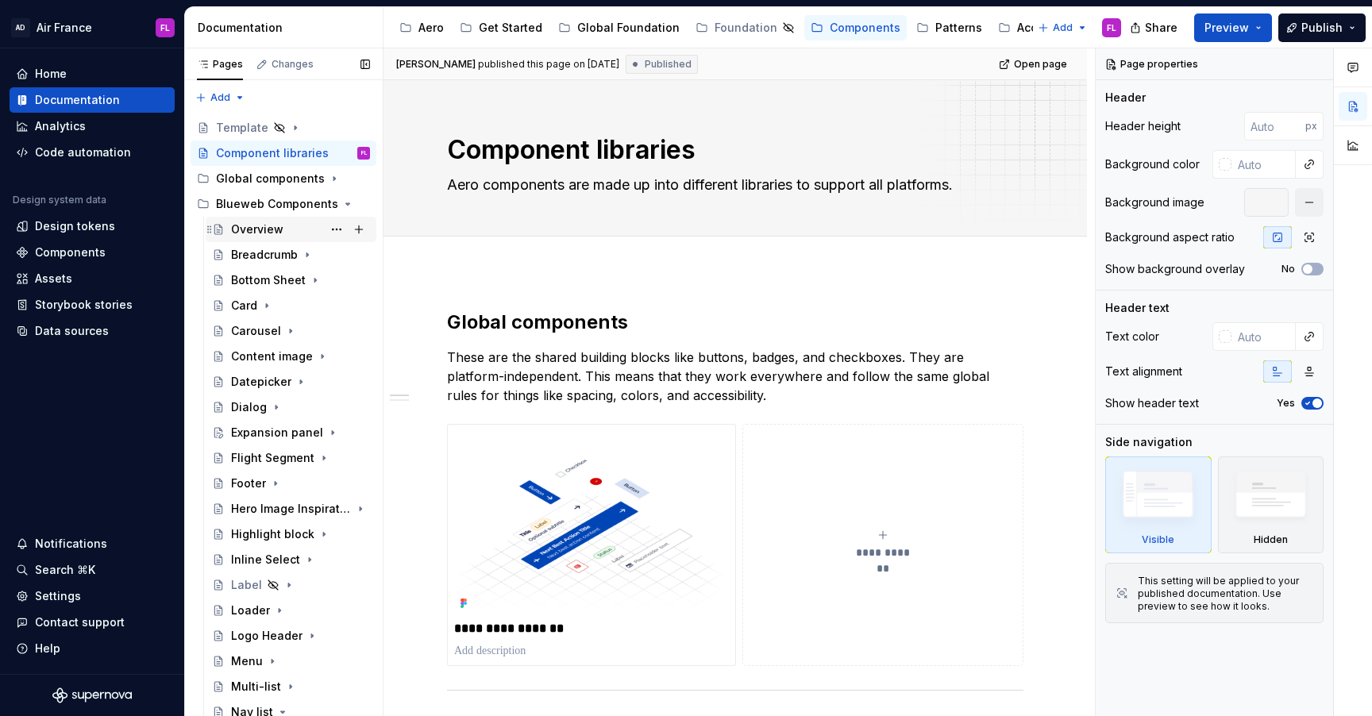
click at [246, 239] on div "Overview" at bounding box center [300, 229] width 139 height 22
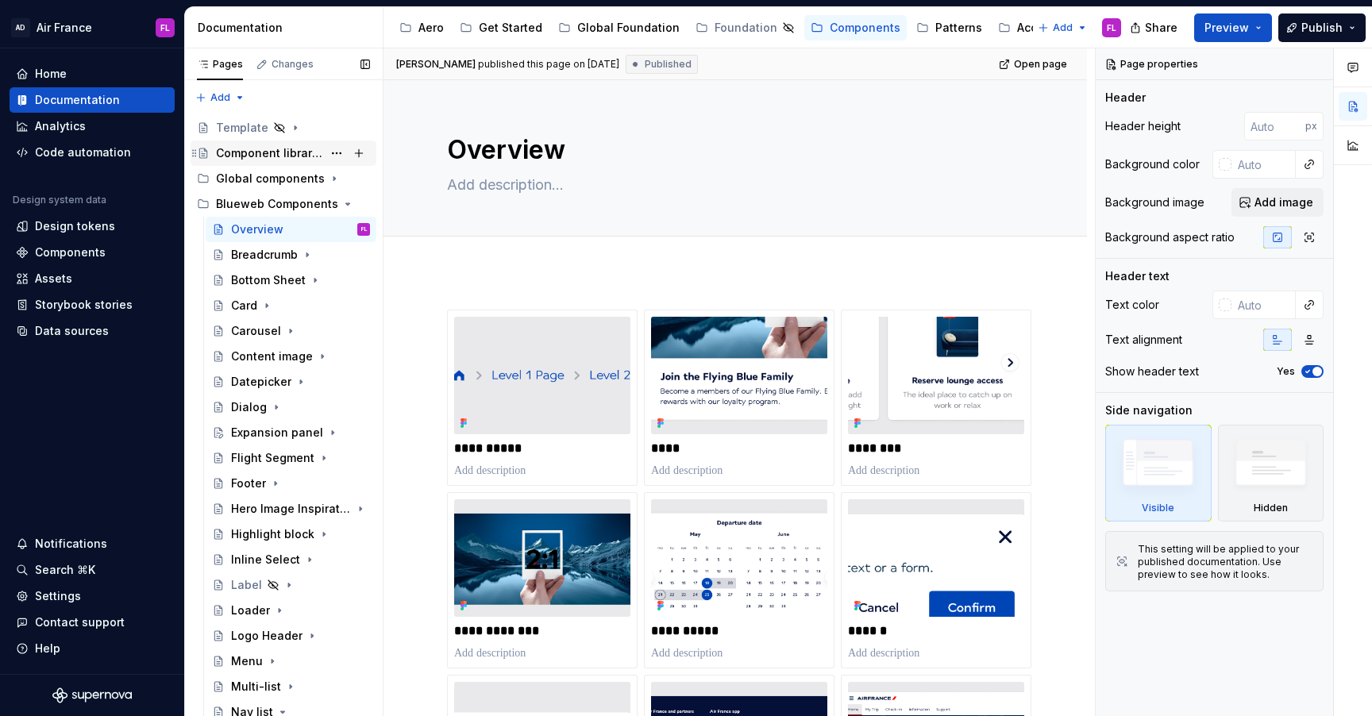
click at [291, 156] on div "Component libraries" at bounding box center [269, 153] width 106 height 16
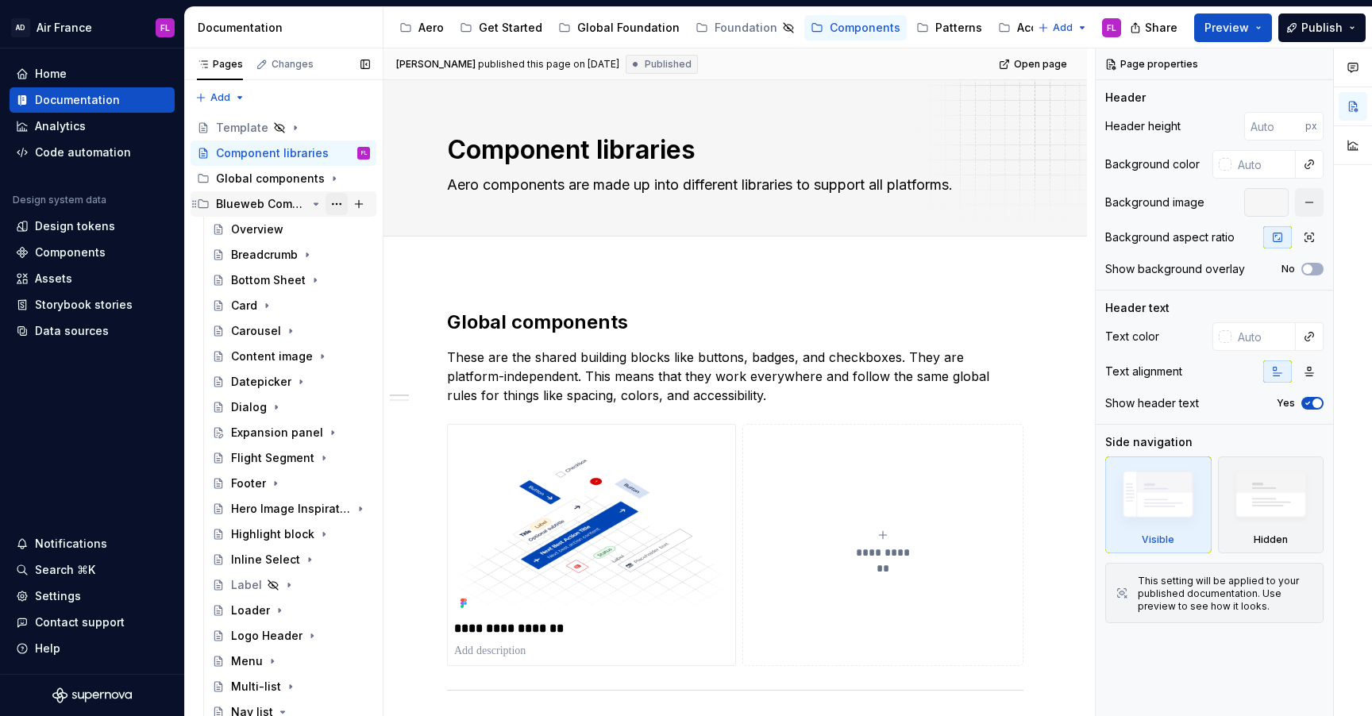
click at [340, 210] on button "Page tree" at bounding box center [337, 204] width 22 height 22
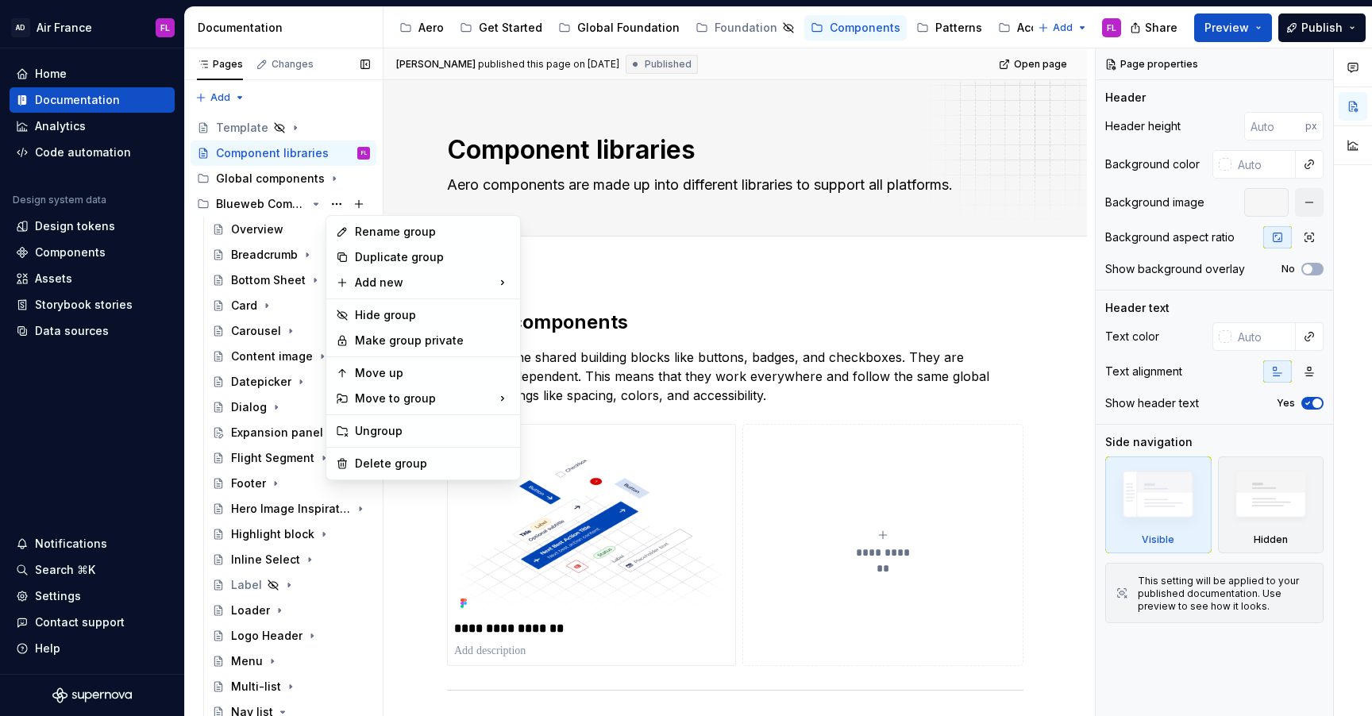
click at [315, 210] on div "Pages Changes Add Accessibility guide for tree Page tree. Navigate the tree wit…" at bounding box center [283, 385] width 198 height 675
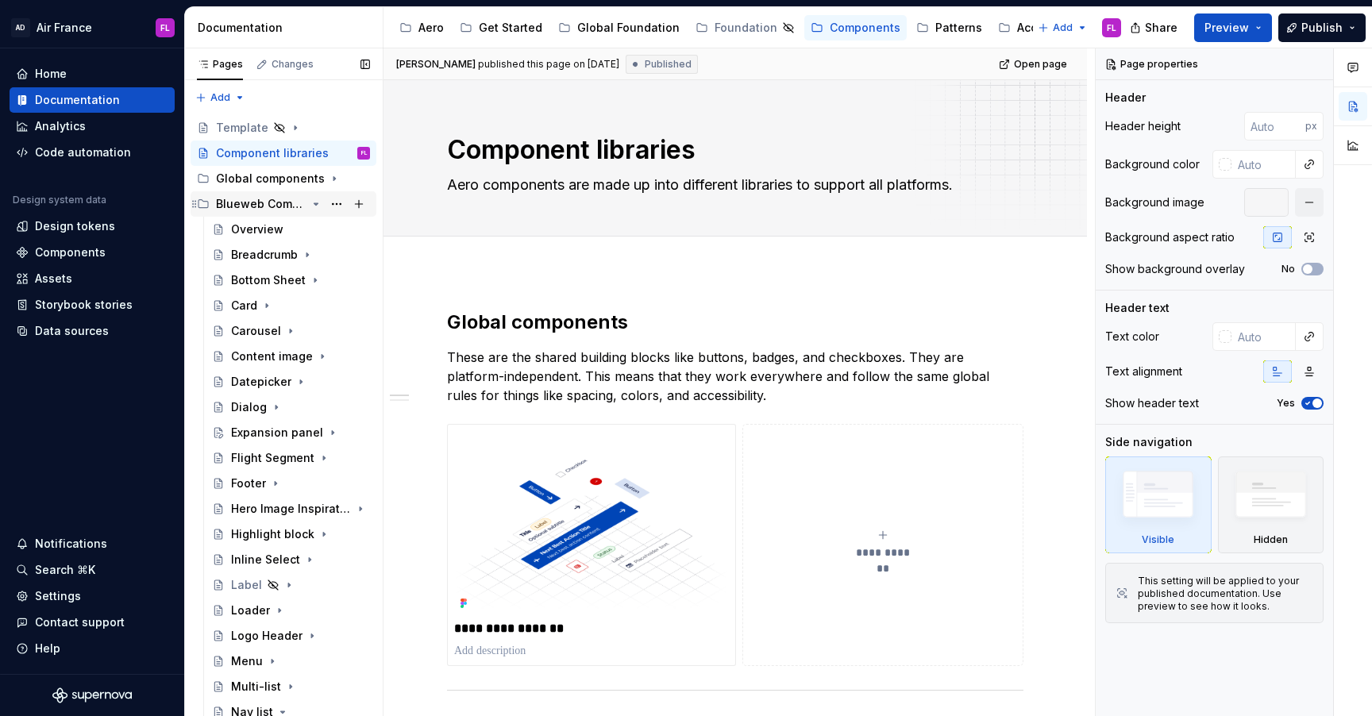
click at [314, 207] on icon "Page tree" at bounding box center [316, 204] width 13 height 13
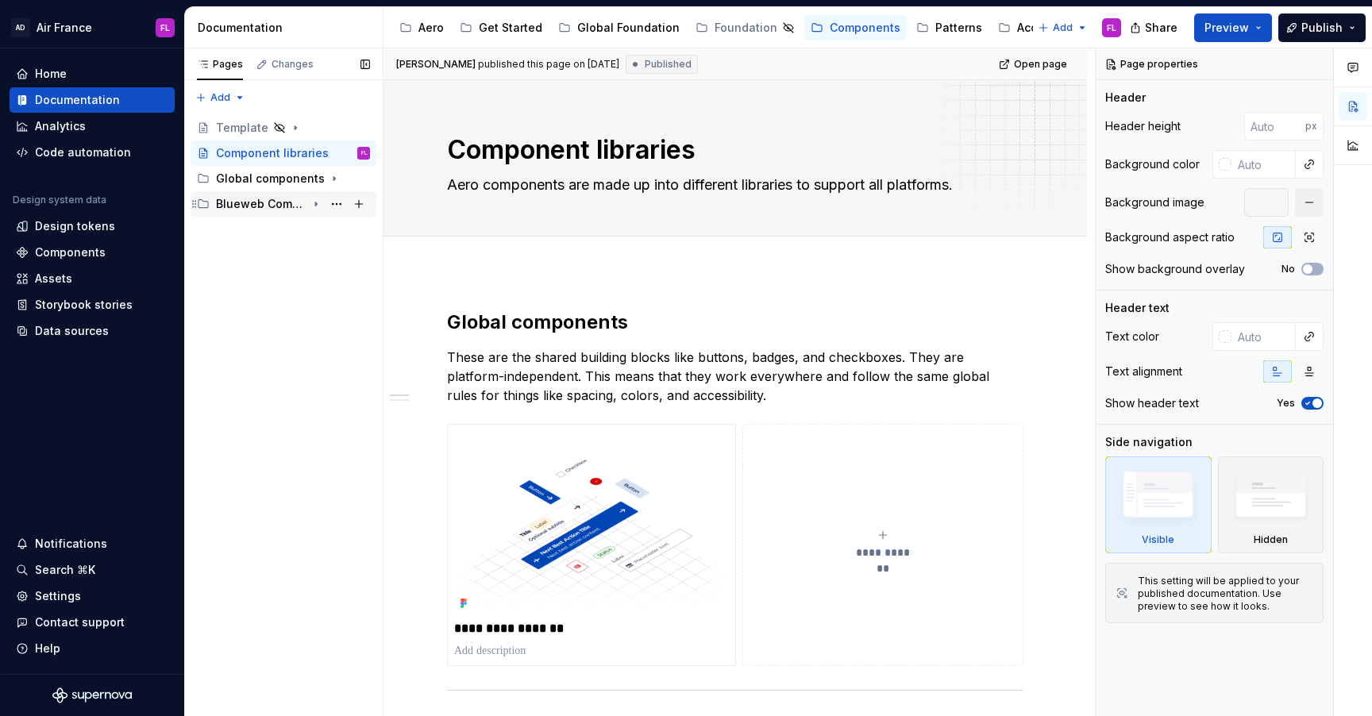
click at [314, 207] on icon "Page tree" at bounding box center [316, 204] width 13 height 13
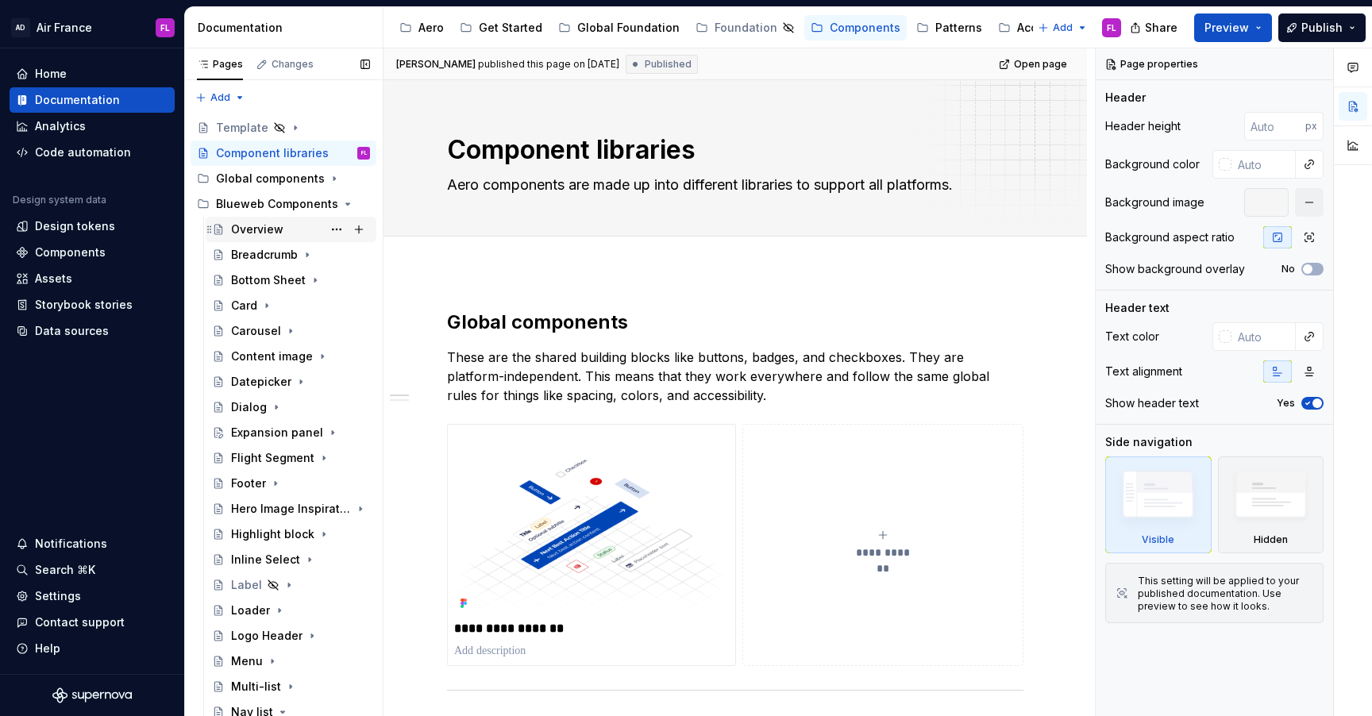
click at [270, 233] on div "Overview" at bounding box center [257, 230] width 52 height 16
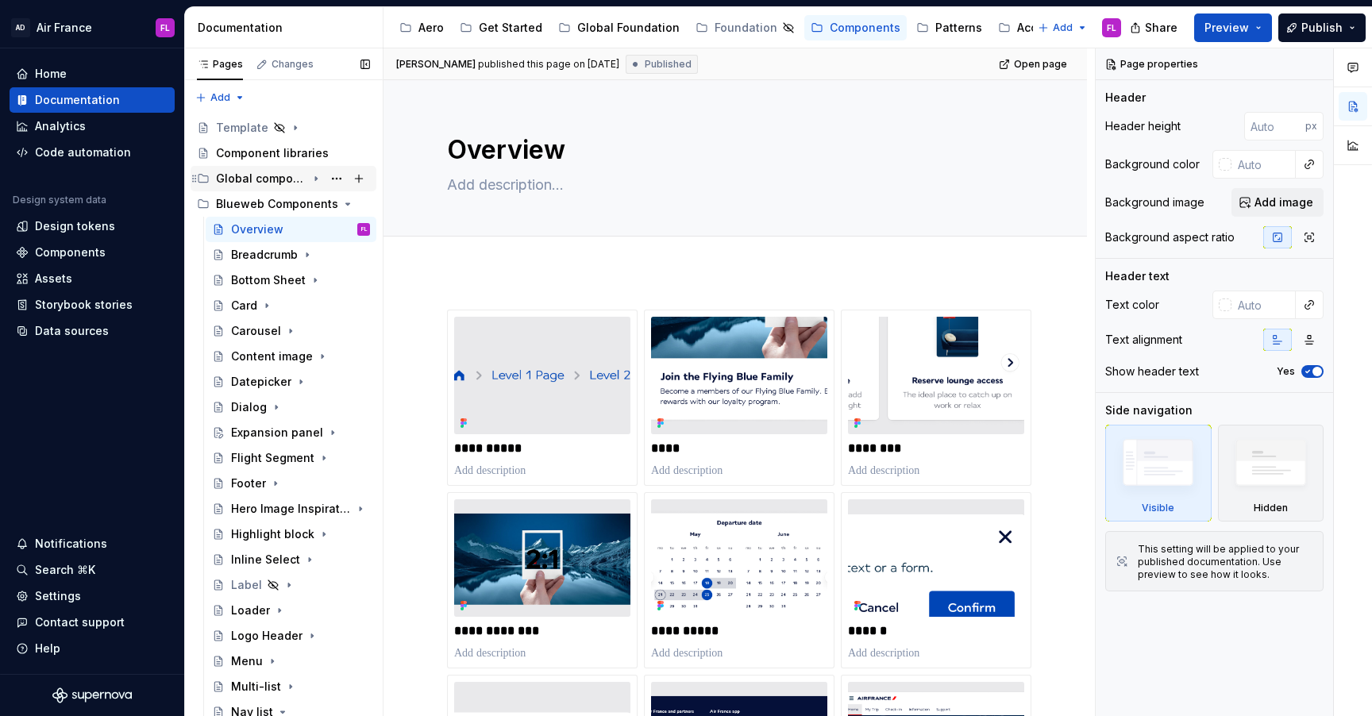
click at [317, 179] on icon "Page tree" at bounding box center [316, 179] width 2 height 4
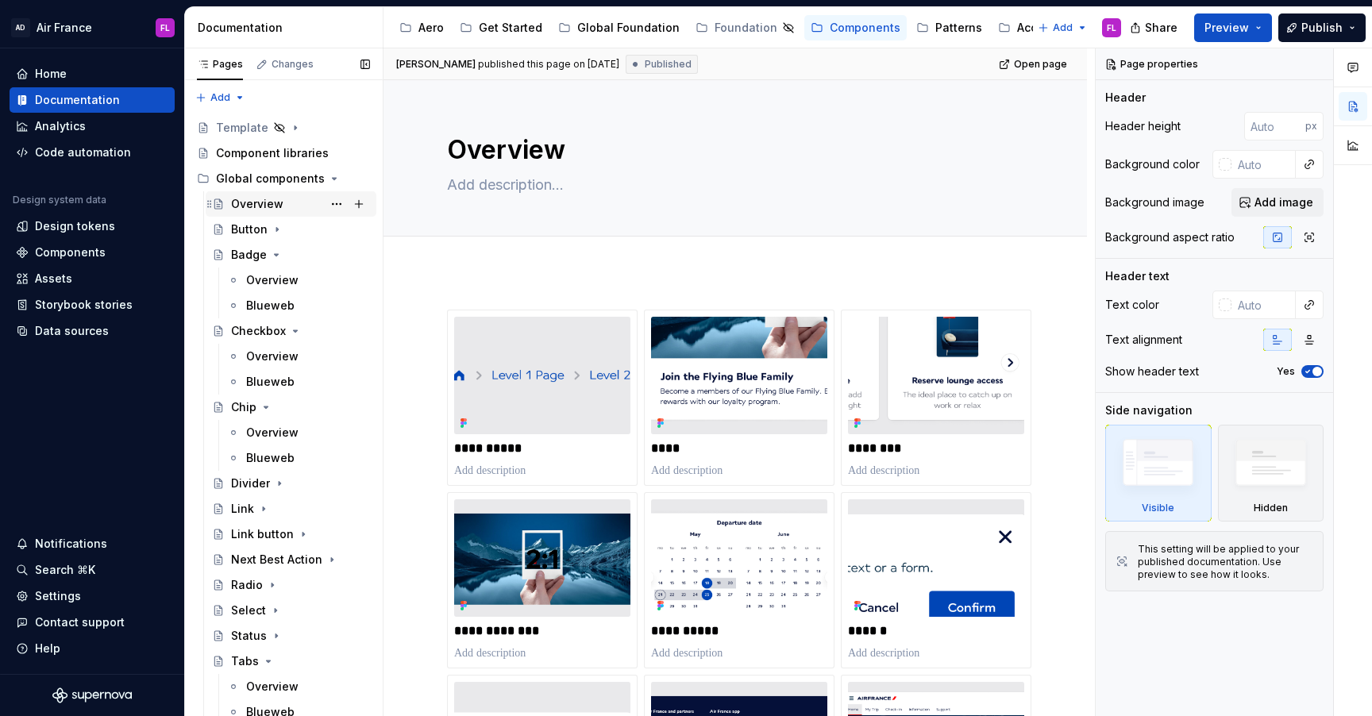
click at [264, 206] on div "Overview" at bounding box center [257, 204] width 52 height 16
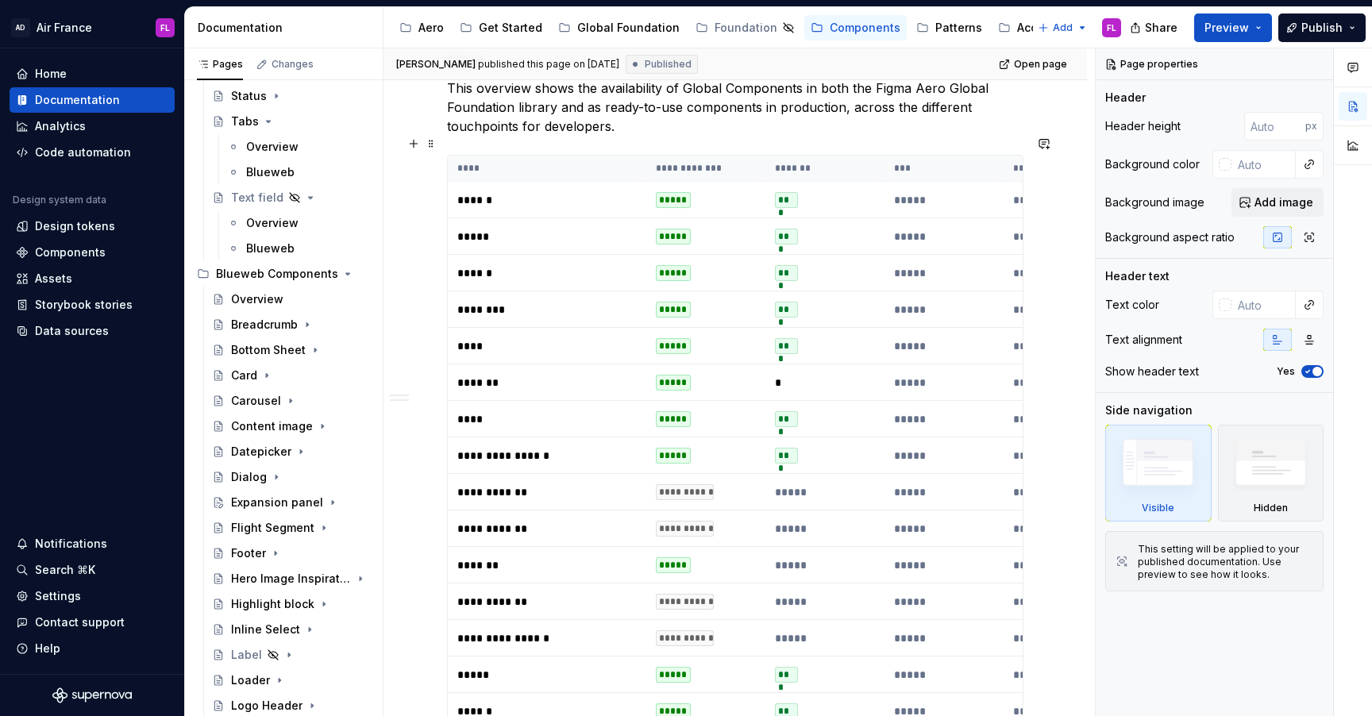
scroll to position [526, 0]
click at [1252, 34] on button "Preview" at bounding box center [1233, 27] width 78 height 29
click at [1335, 33] on span "Publish" at bounding box center [1321, 28] width 41 height 16
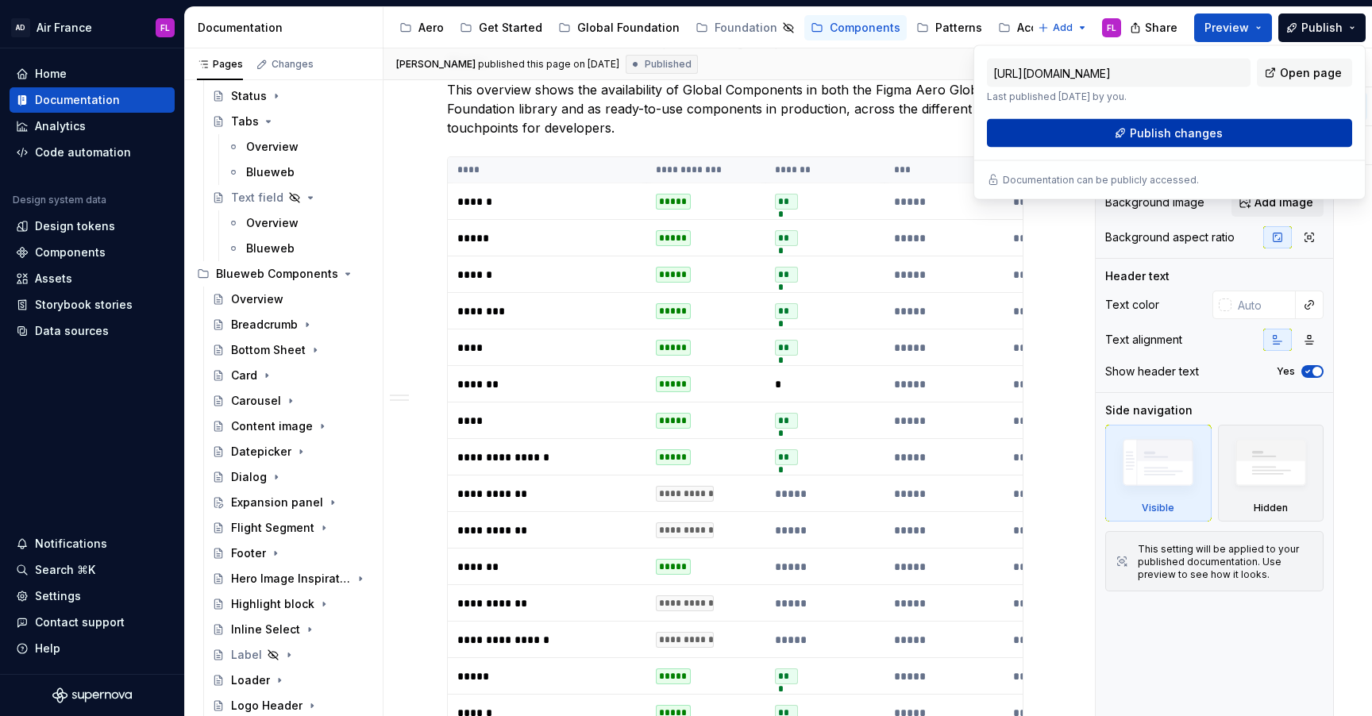
click at [1275, 135] on button "Publish changes" at bounding box center [1169, 133] width 365 height 29
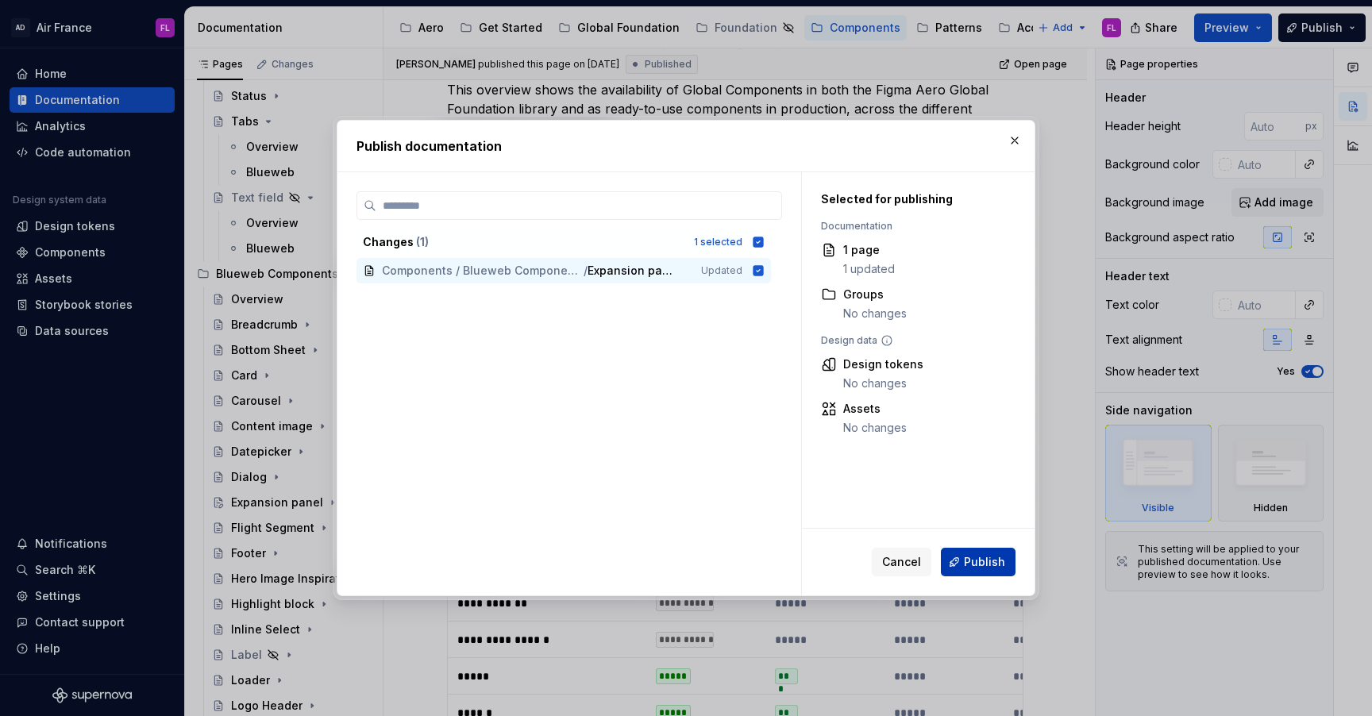
click at [958, 559] on button "Publish" at bounding box center [978, 562] width 75 height 29
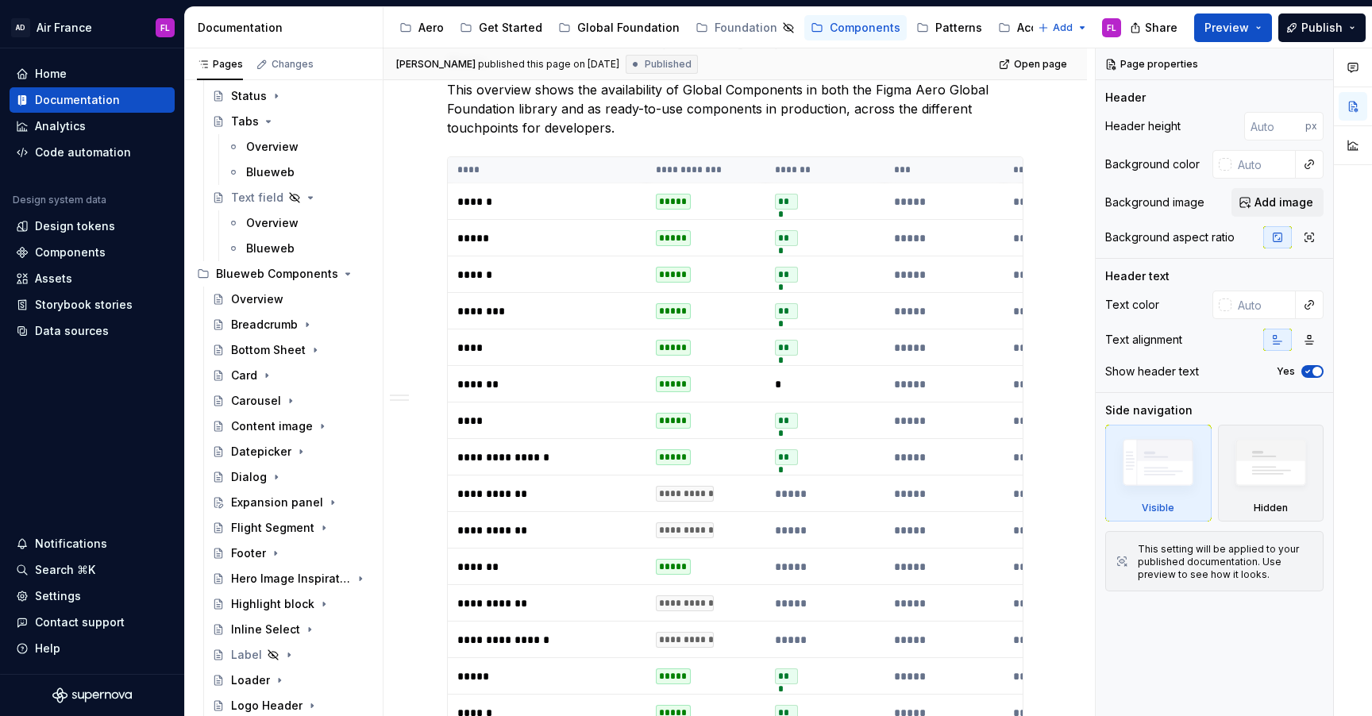
type textarea "*"
